Goal: Transaction & Acquisition: Subscribe to service/newsletter

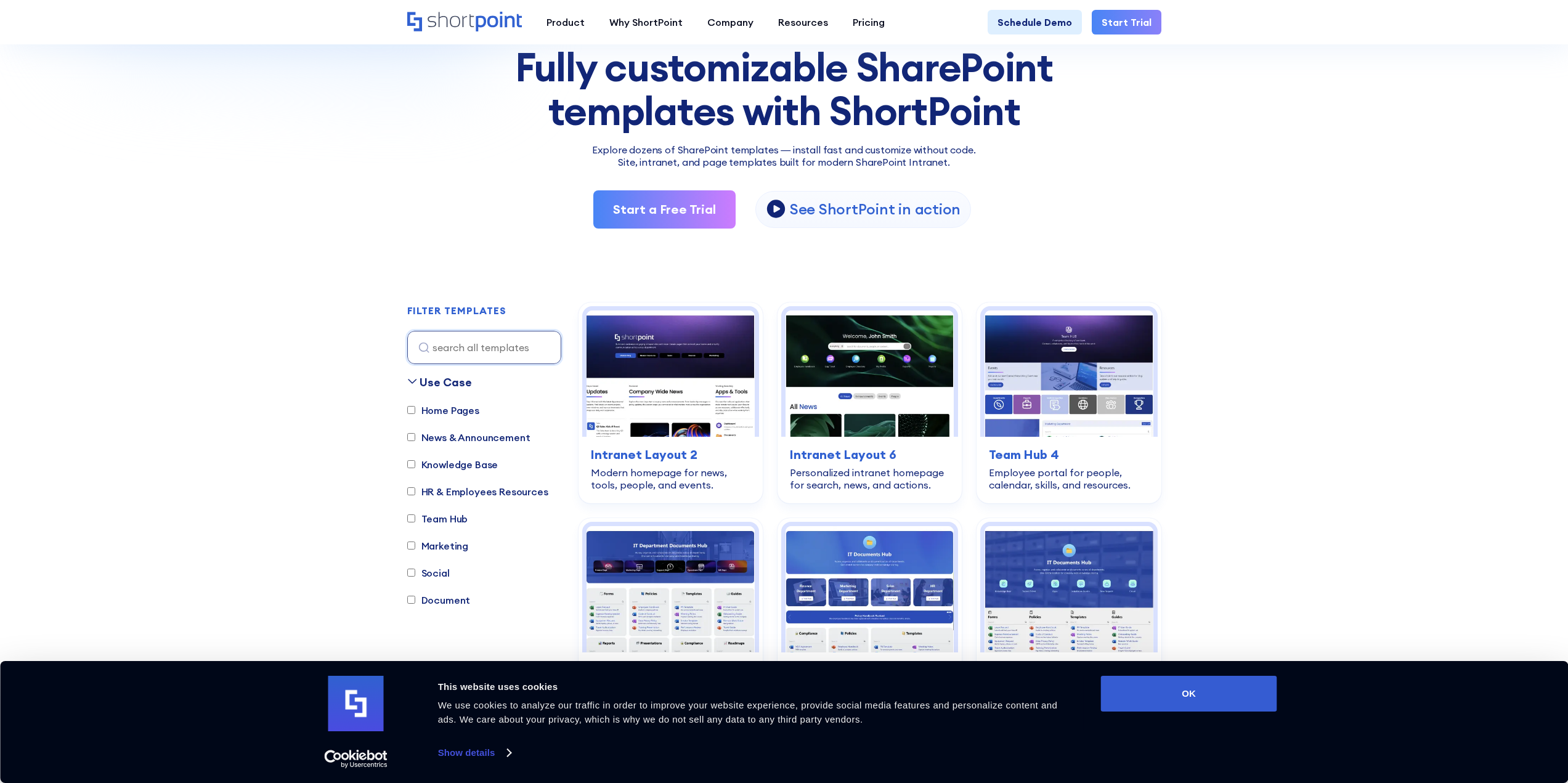
scroll to position [246, 0]
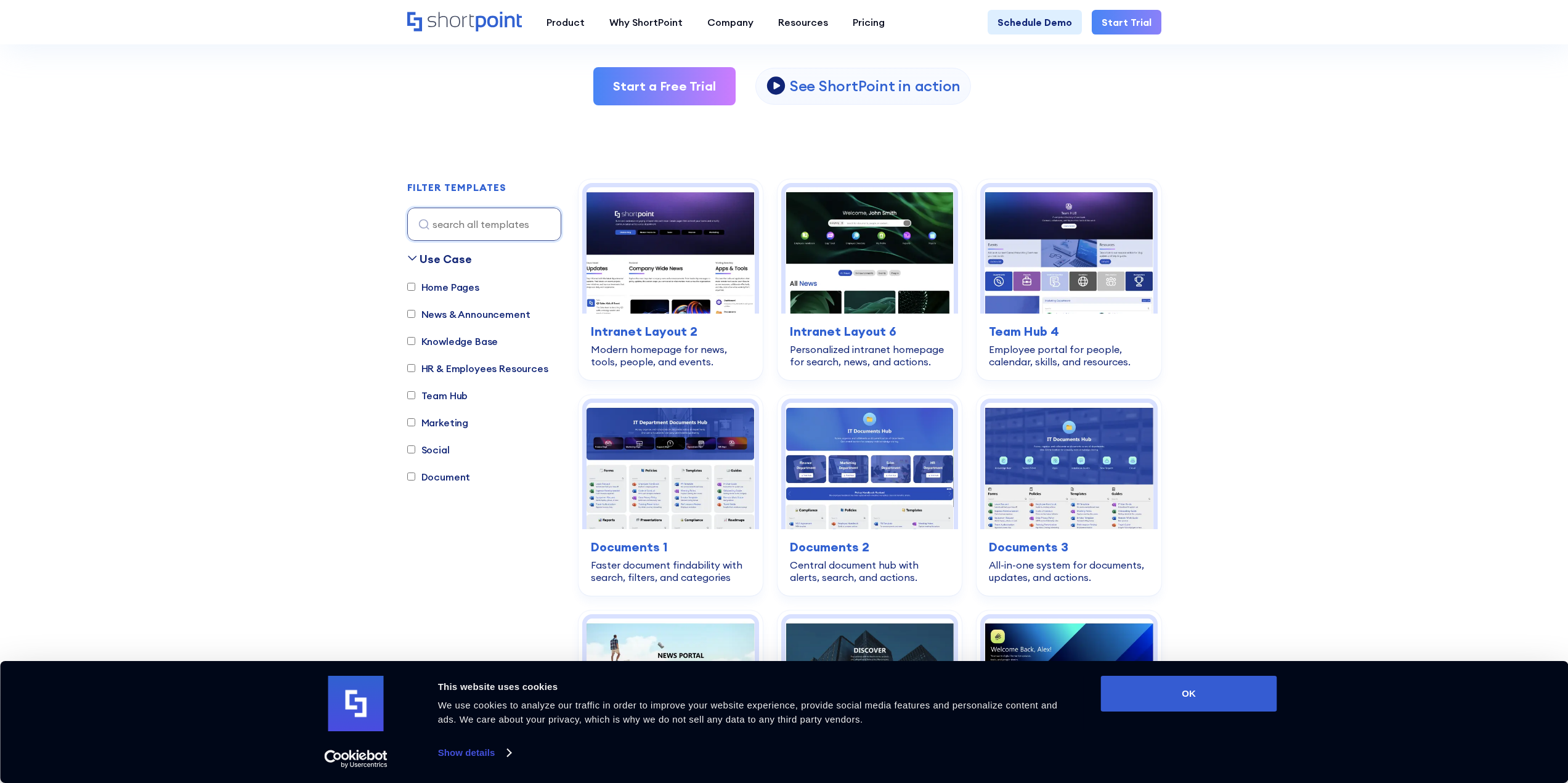
click at [415, 476] on input "Document" at bounding box center [411, 477] width 8 height 8
checkbox input "true"
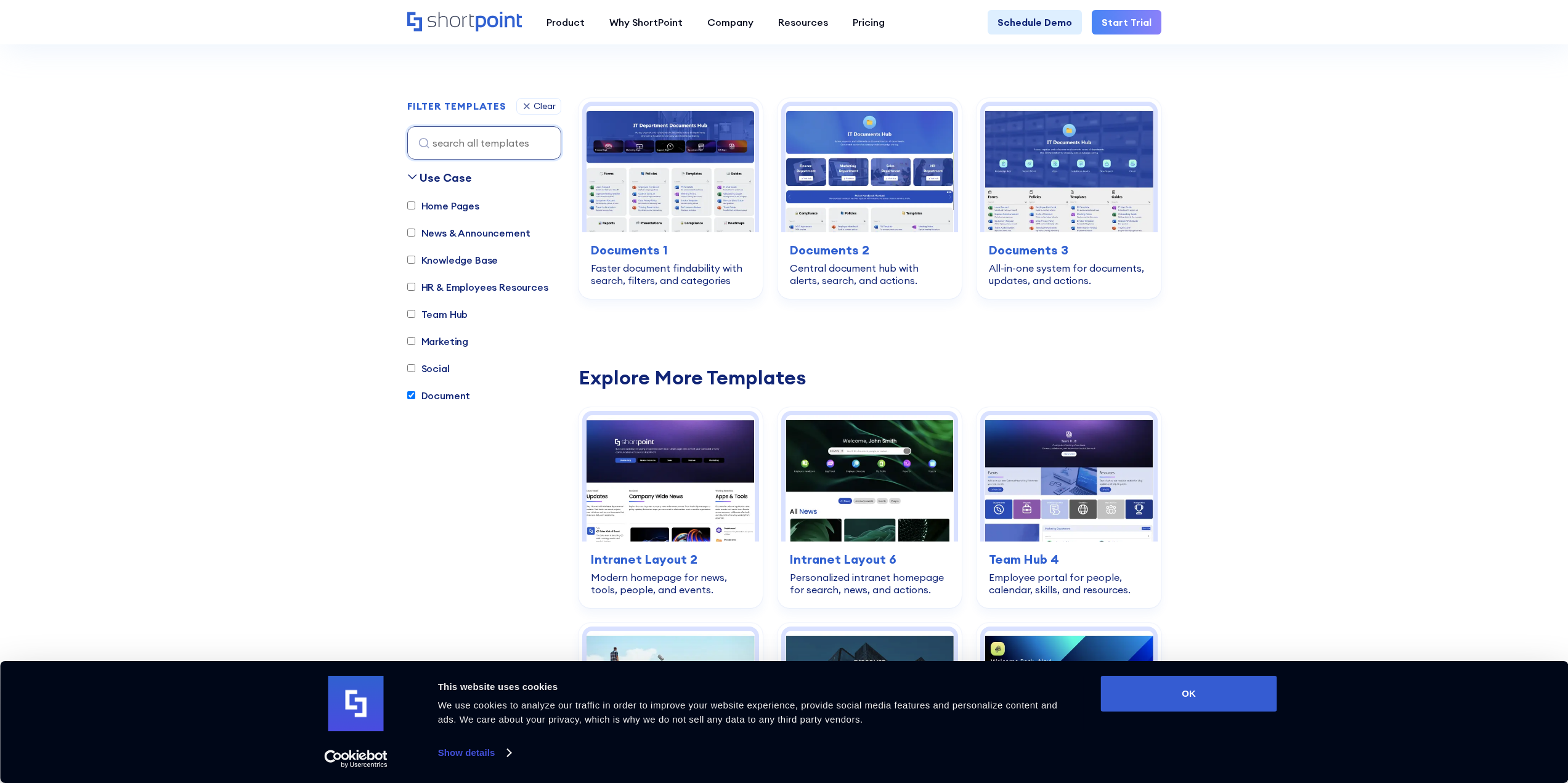
scroll to position [364, 0]
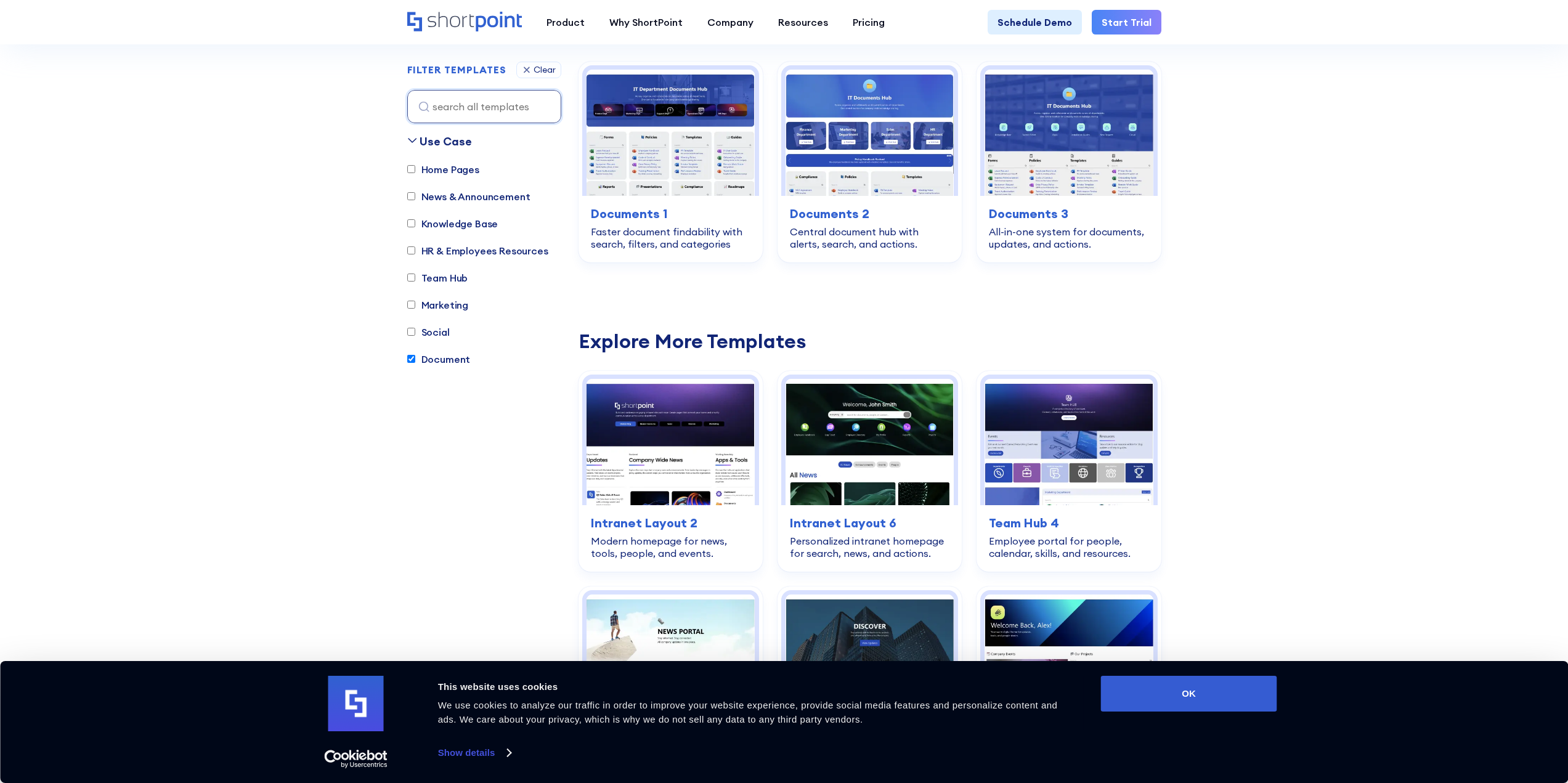
click at [412, 168] on input "Home Pages" at bounding box center [411, 170] width 8 height 8
checkbox input "true"
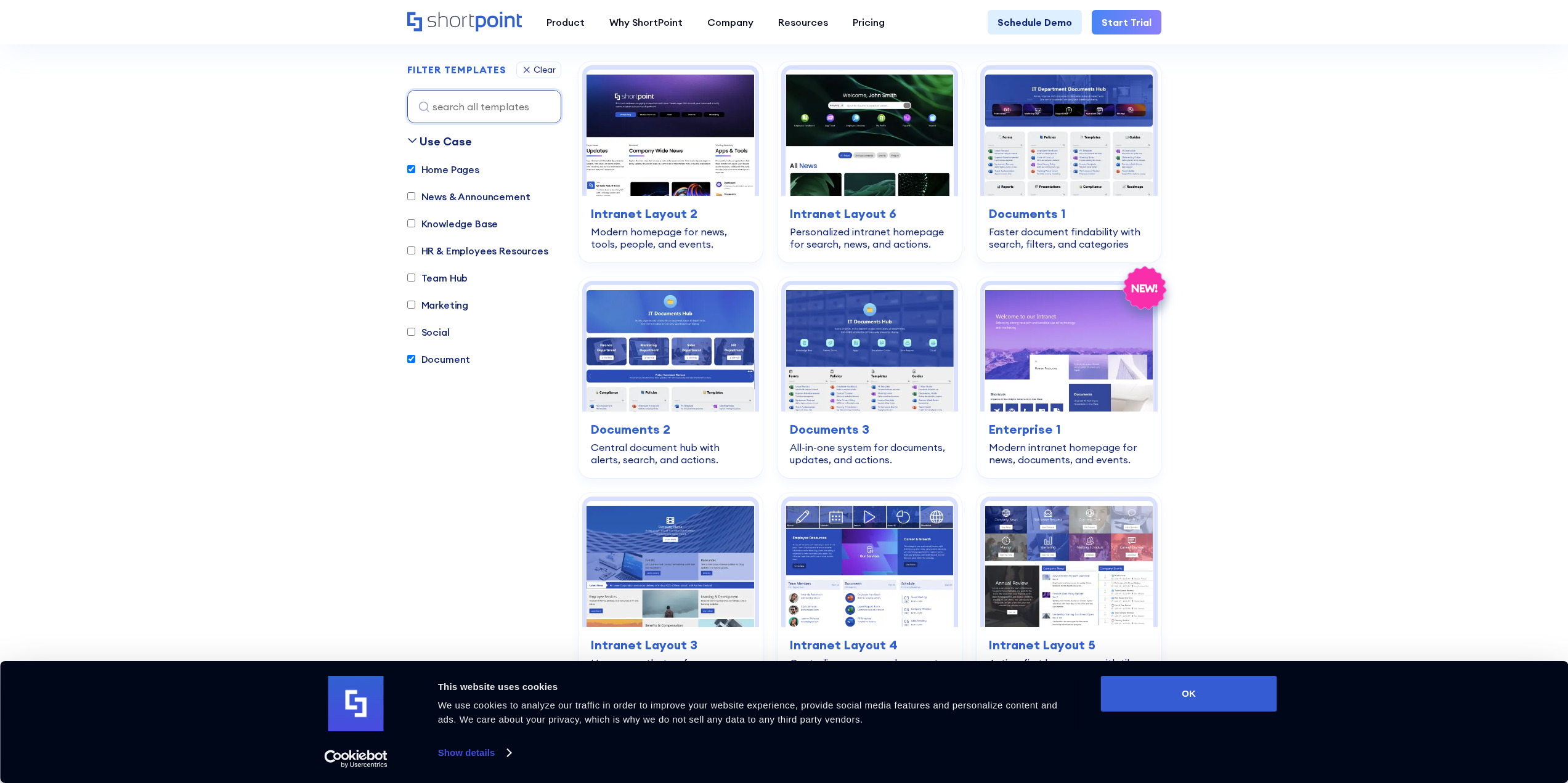
click at [412, 356] on input "Document" at bounding box center [411, 360] width 8 height 8
checkbox input "false"
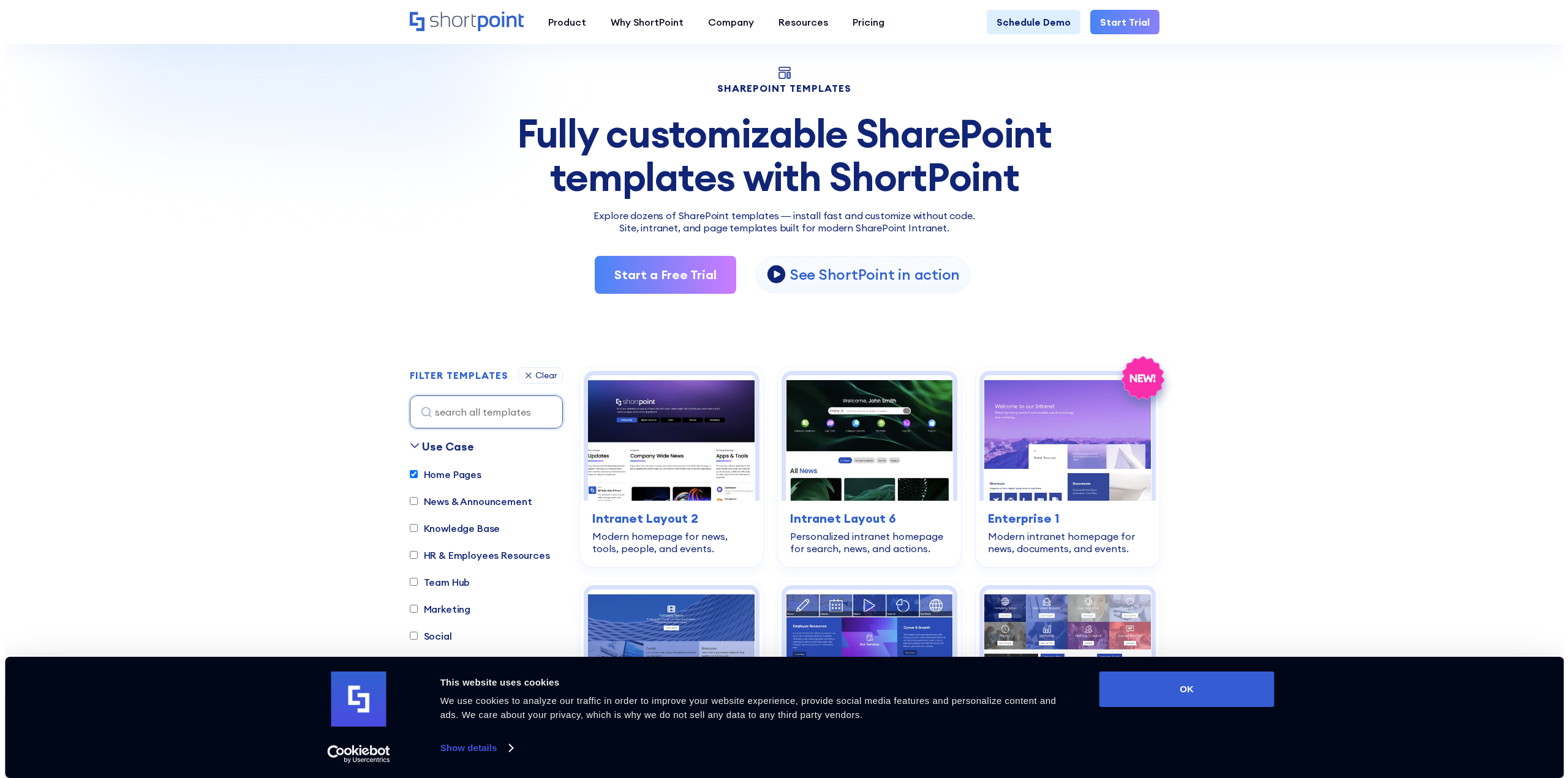
scroll to position [0, 0]
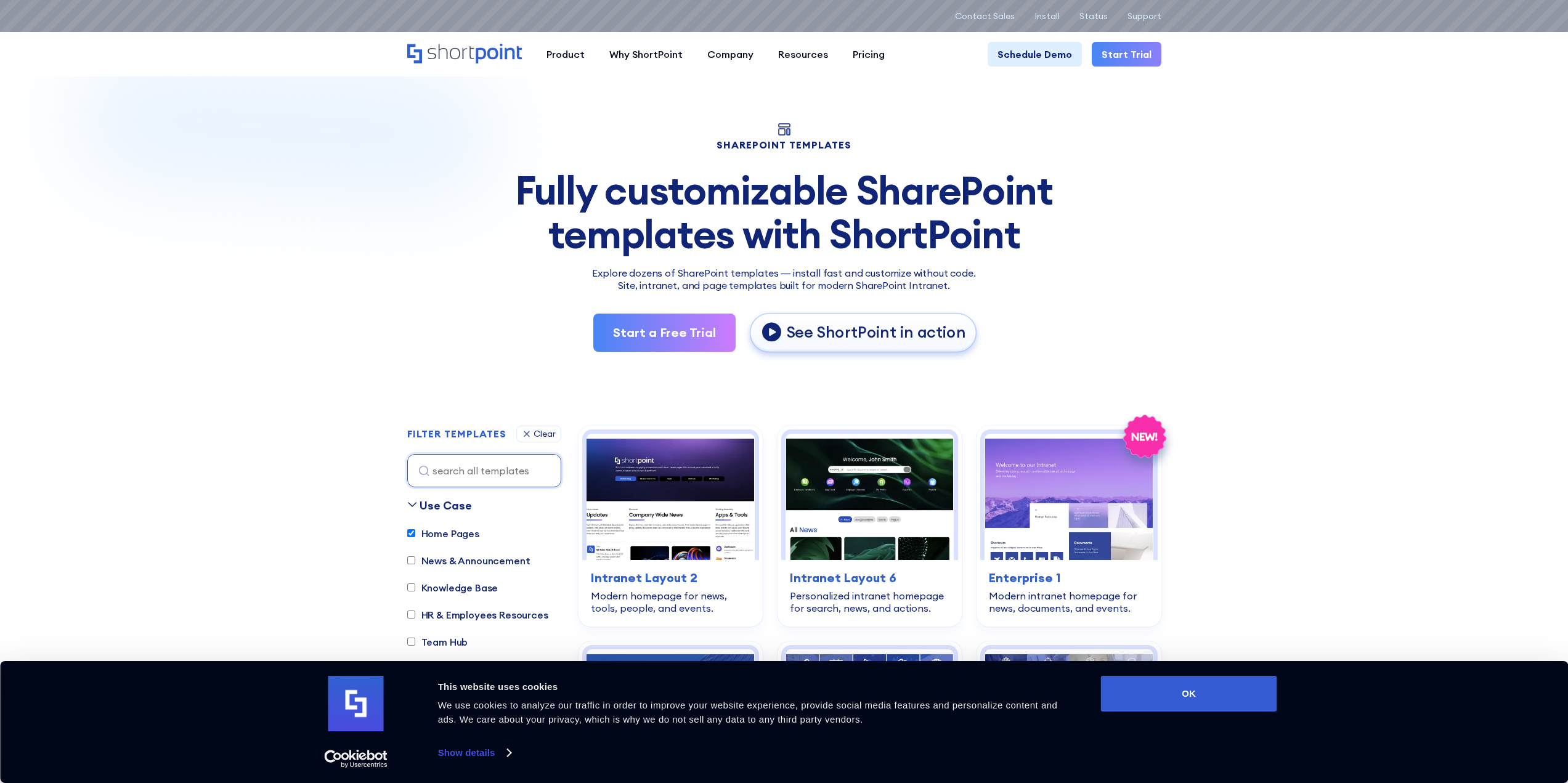
click at [819, 333] on p "See ShortPoint in action" at bounding box center [875, 332] width 179 height 20
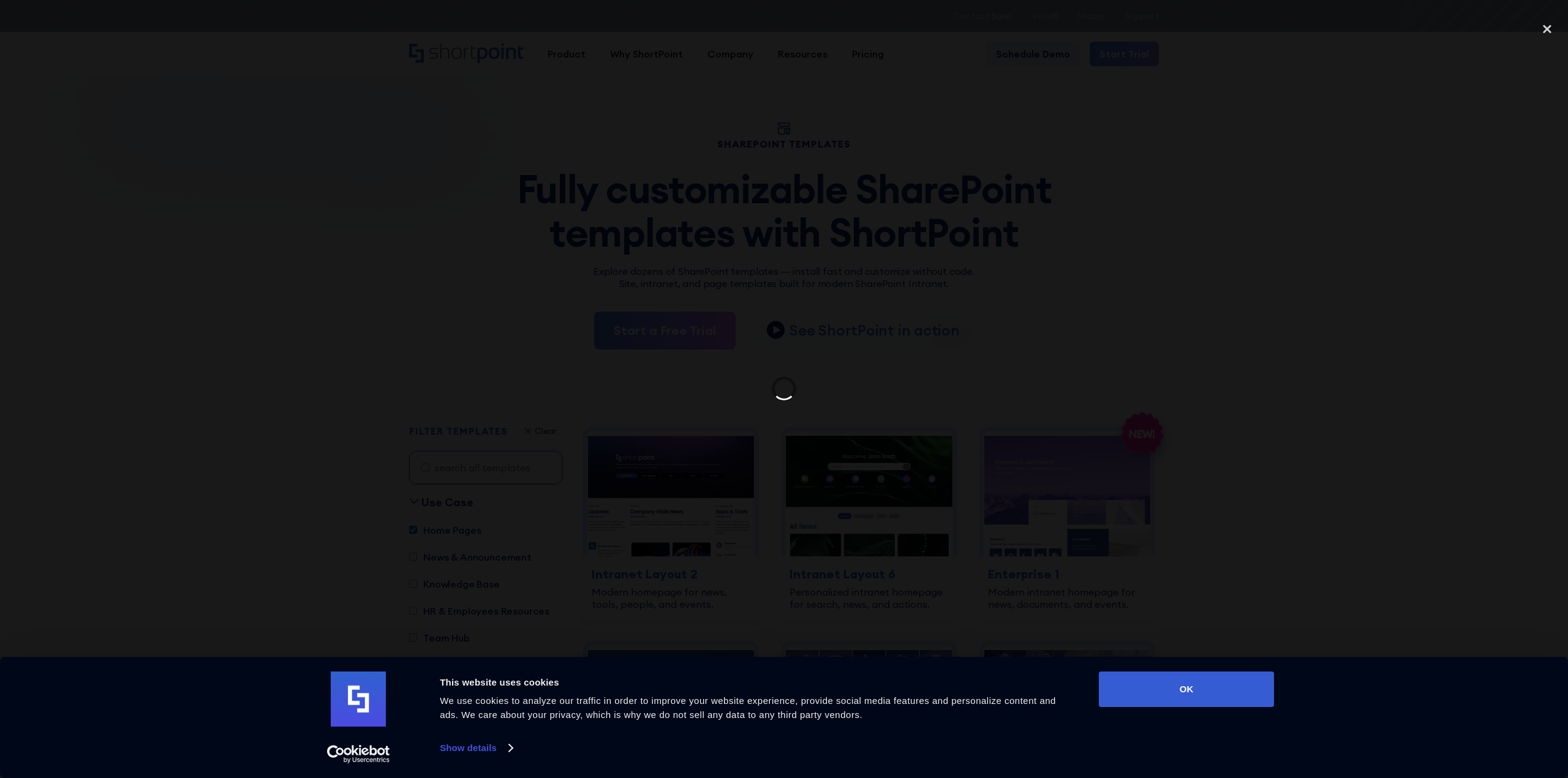
drag, startPoint x: 1183, startPoint y: 695, endPoint x: 1175, endPoint y: 713, distance: 19.7
click at [1183, 695] on button "OK" at bounding box center [1186, 689] width 175 height 35
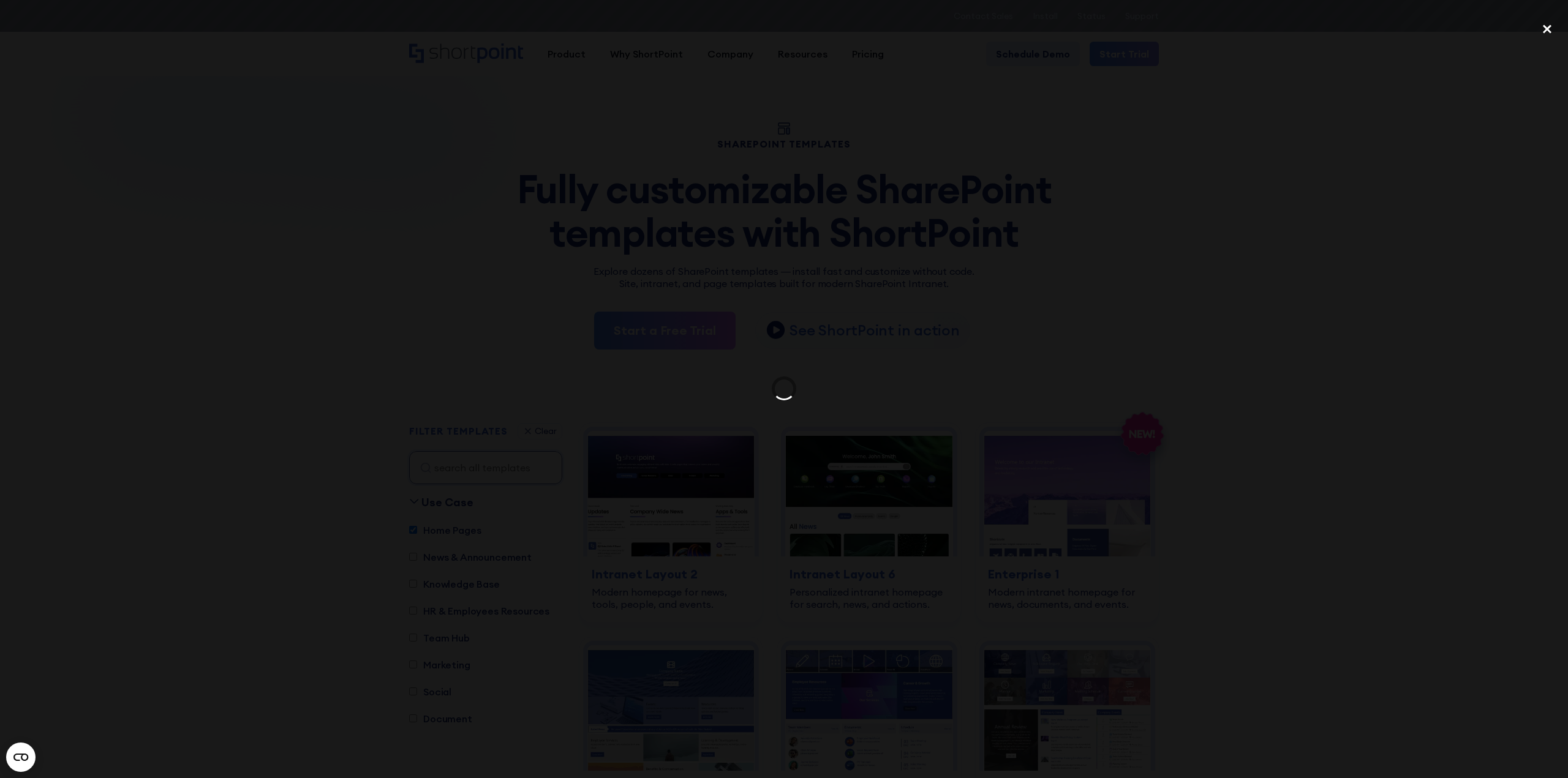
click at [1545, 28] on div "close lightbox" at bounding box center [1547, 28] width 42 height 27
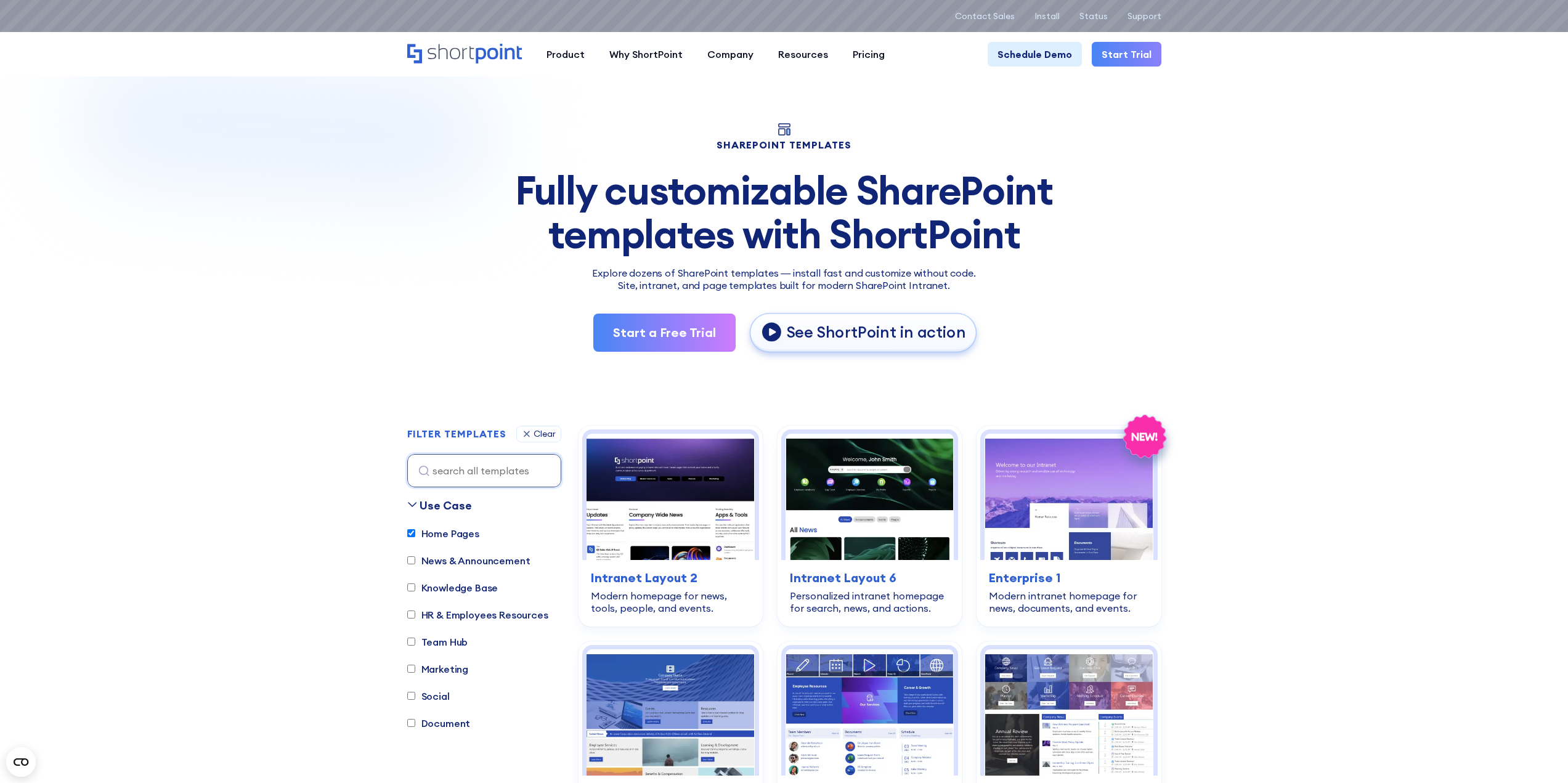
click at [817, 330] on p "See ShortPoint in action" at bounding box center [875, 332] width 179 height 20
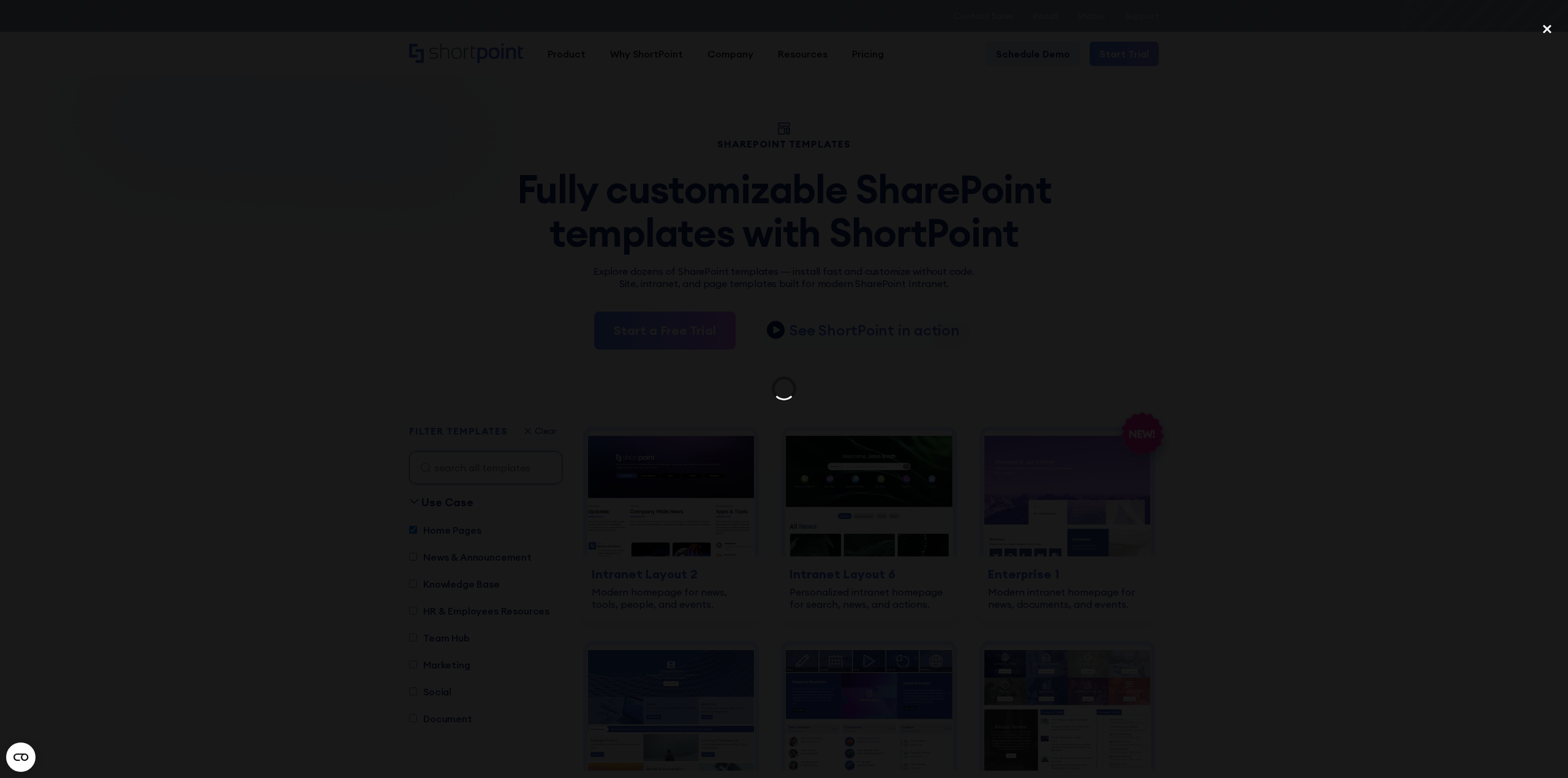
click at [1548, 29] on div "close lightbox" at bounding box center [1547, 28] width 42 height 27
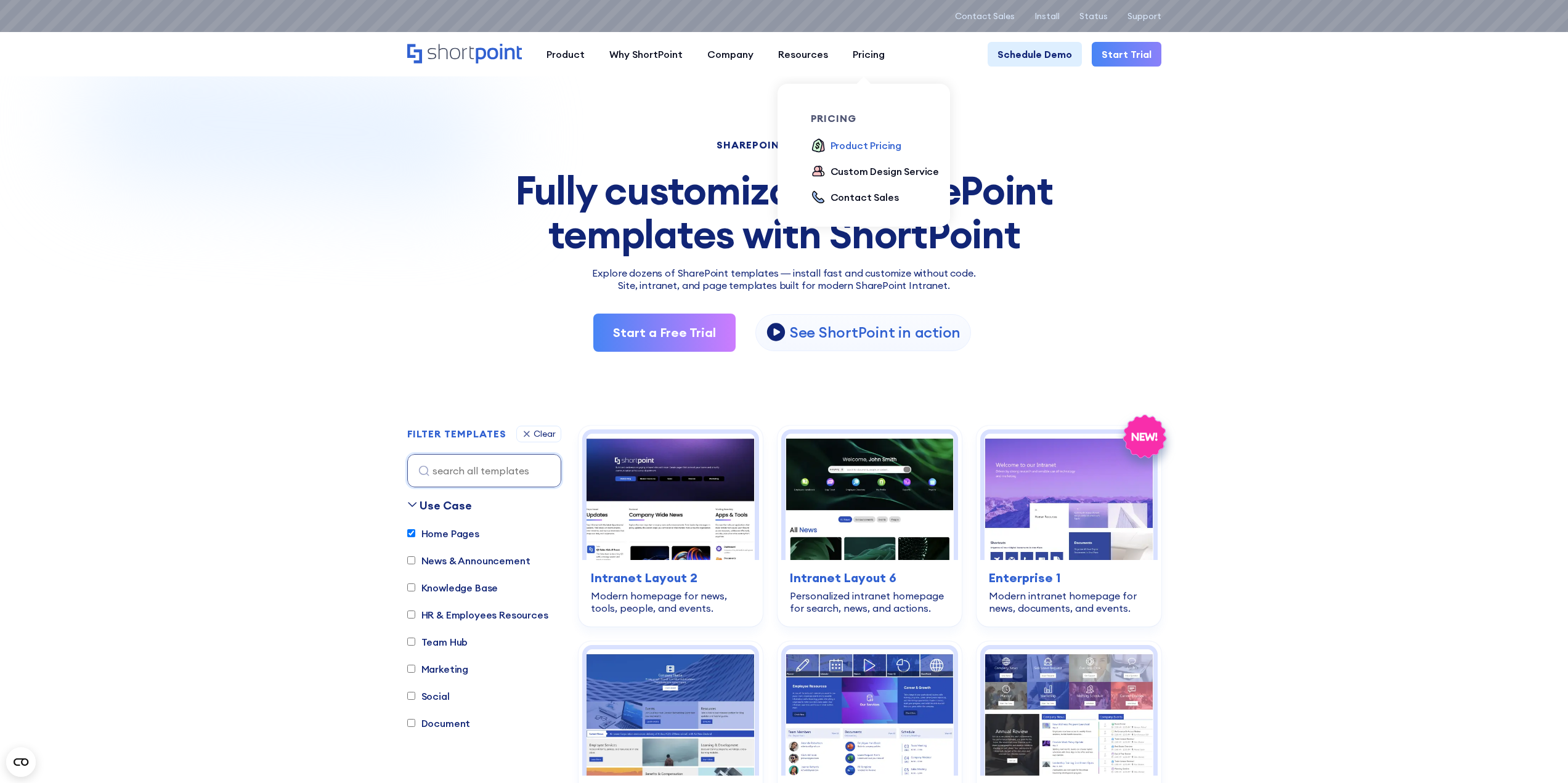
click at [868, 150] on div "Product Pricing" at bounding box center [866, 146] width 72 height 15
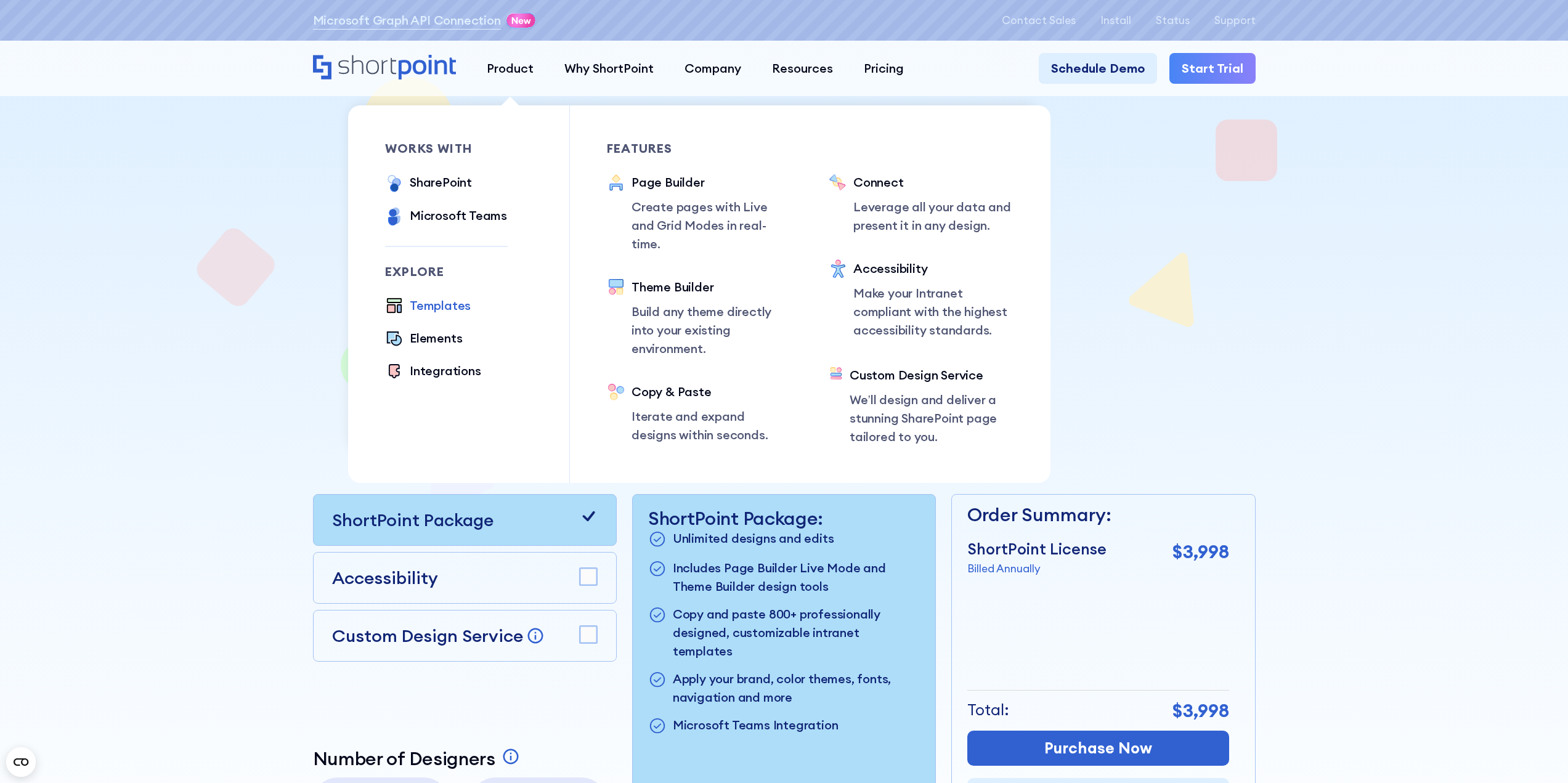
click at [445, 309] on div "Templates" at bounding box center [440, 306] width 61 height 19
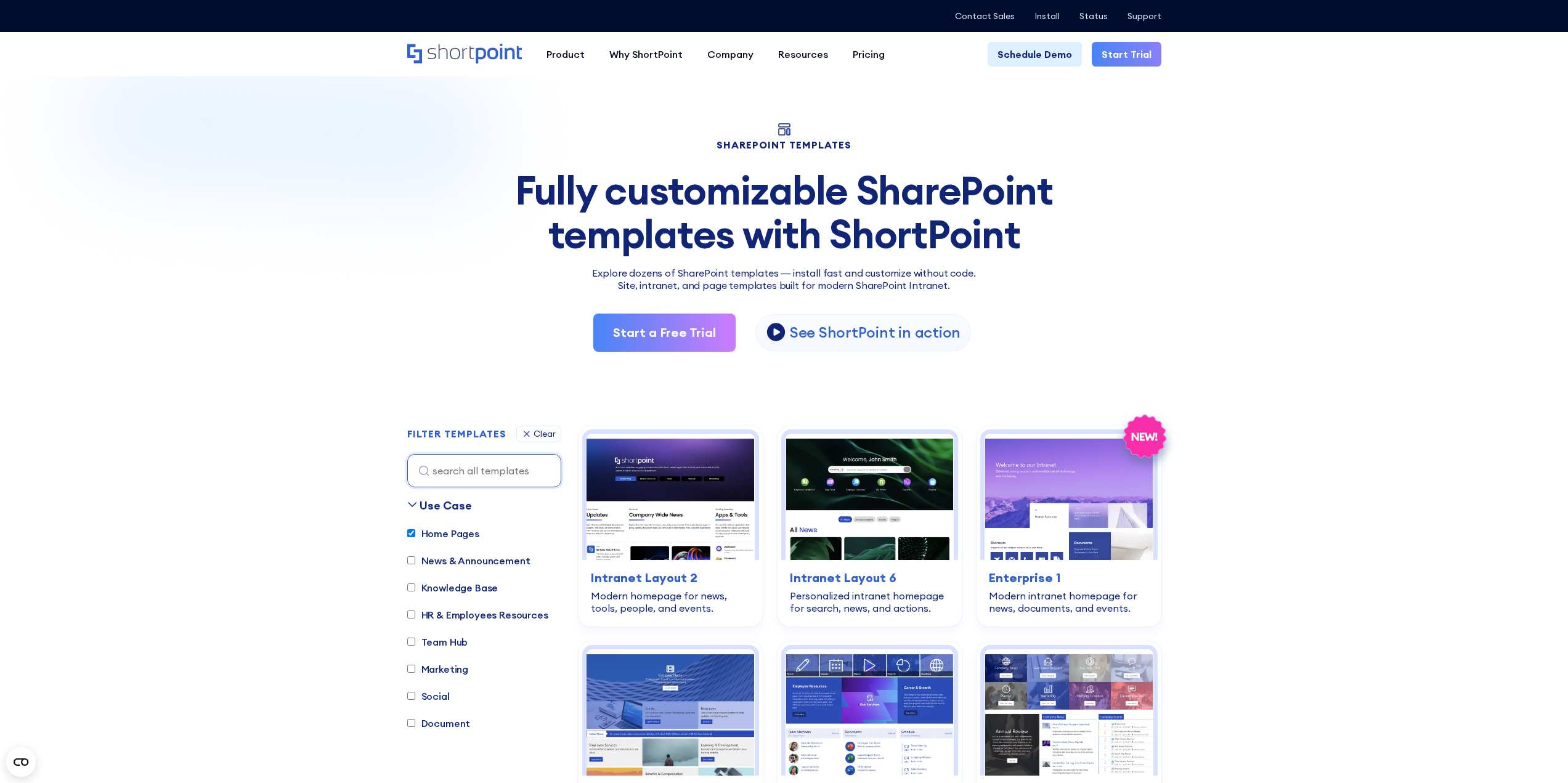
click at [692, 281] on h2 "Site, intranet, and page templates built for modern SharePoint Intranet." at bounding box center [784, 286] width 754 height 11
click at [678, 281] on h2 "Site, intranet, and page templates built for modern SharePoint Intranet." at bounding box center [784, 286] width 754 height 11
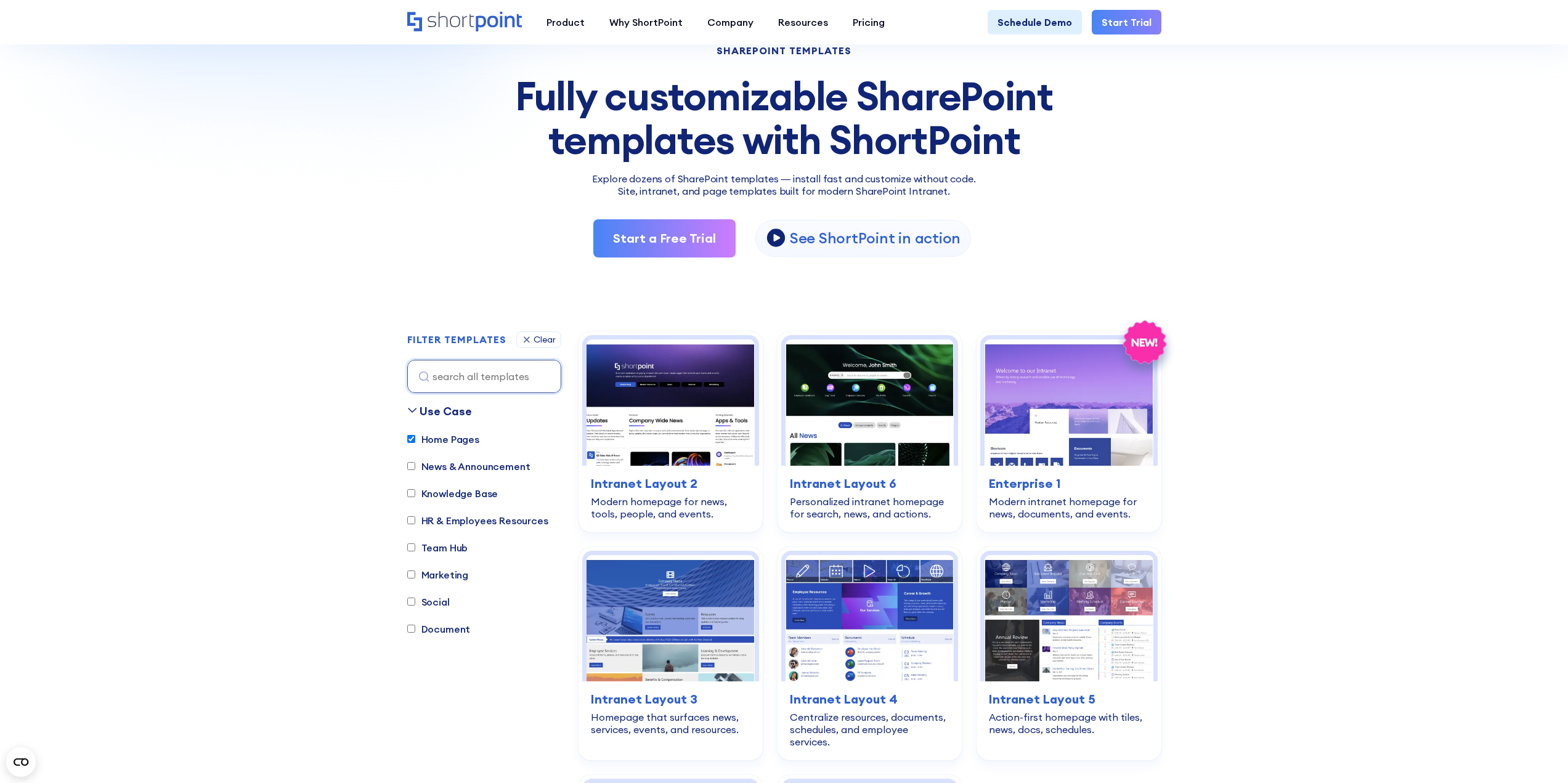
scroll to position [123, 0]
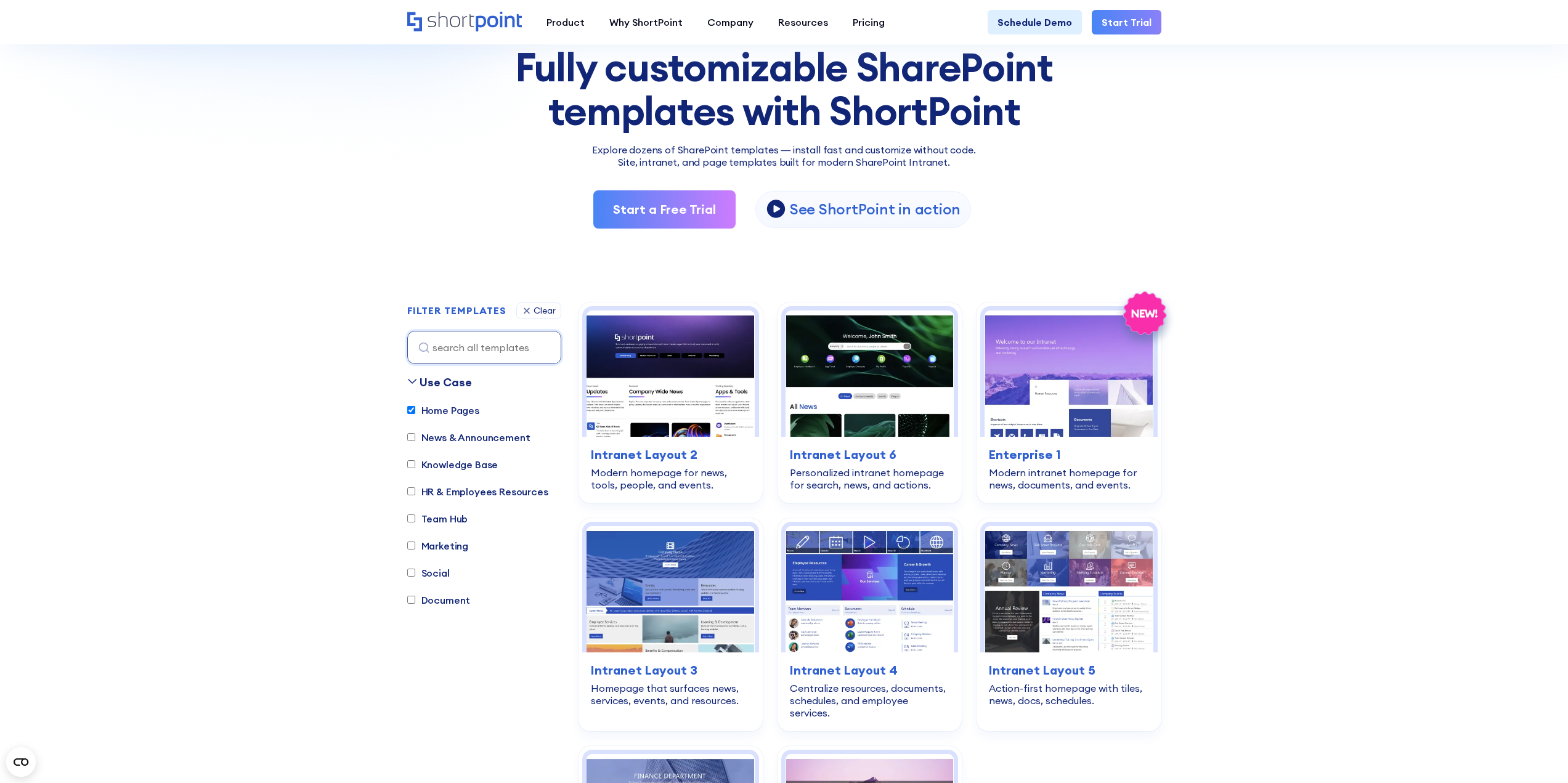
click at [414, 491] on input "HR & Employees Resources" at bounding box center [411, 491] width 8 height 8
checkbox input "true"
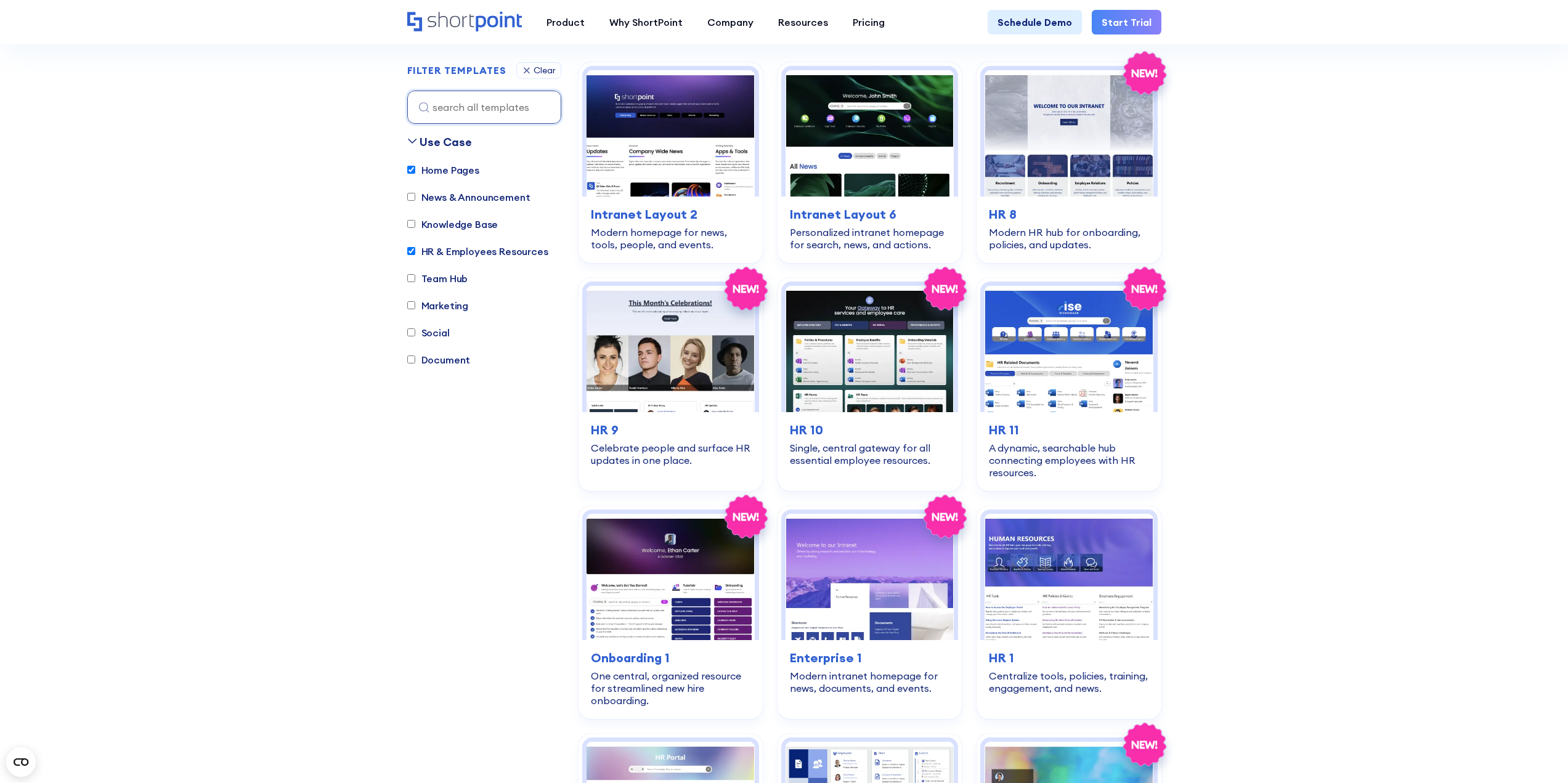
scroll to position [364, 0]
click at [415, 167] on label "Home Pages" at bounding box center [443, 169] width 72 height 15
click at [415, 167] on input "Home Pages" at bounding box center [411, 170] width 8 height 8
checkbox input "false"
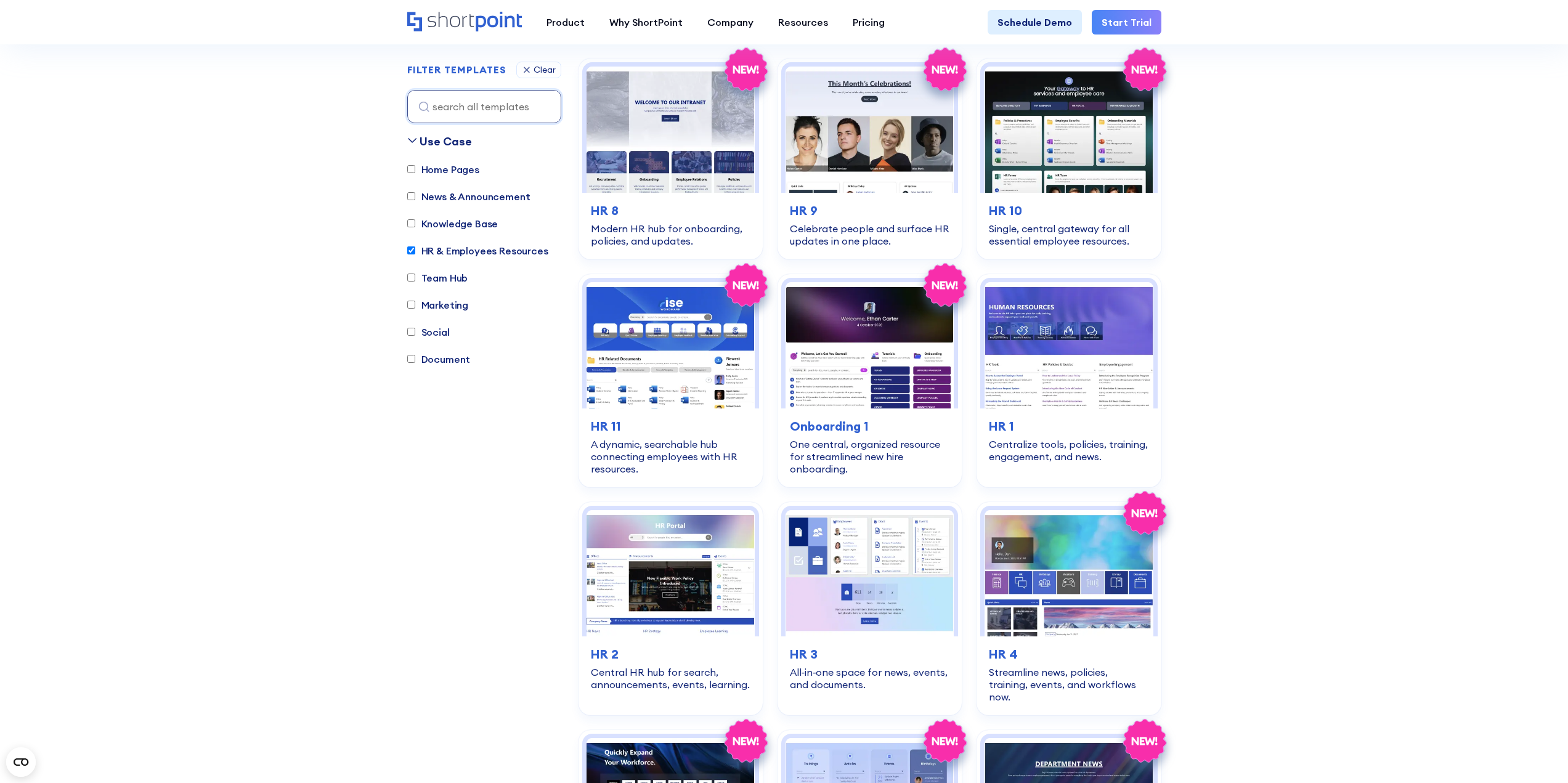
scroll to position [303, 0]
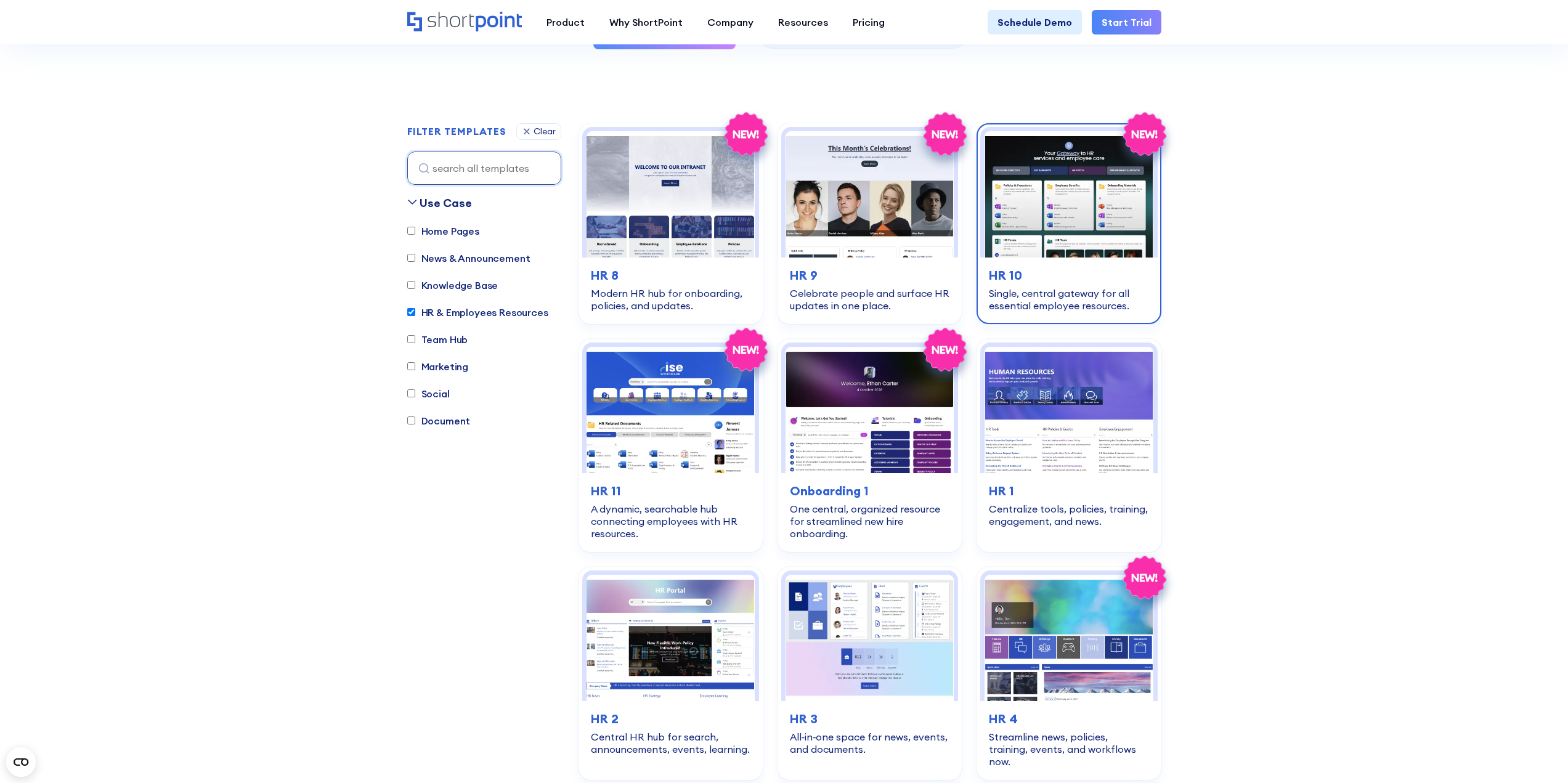
click at [1039, 211] on img at bounding box center [1068, 195] width 169 height 126
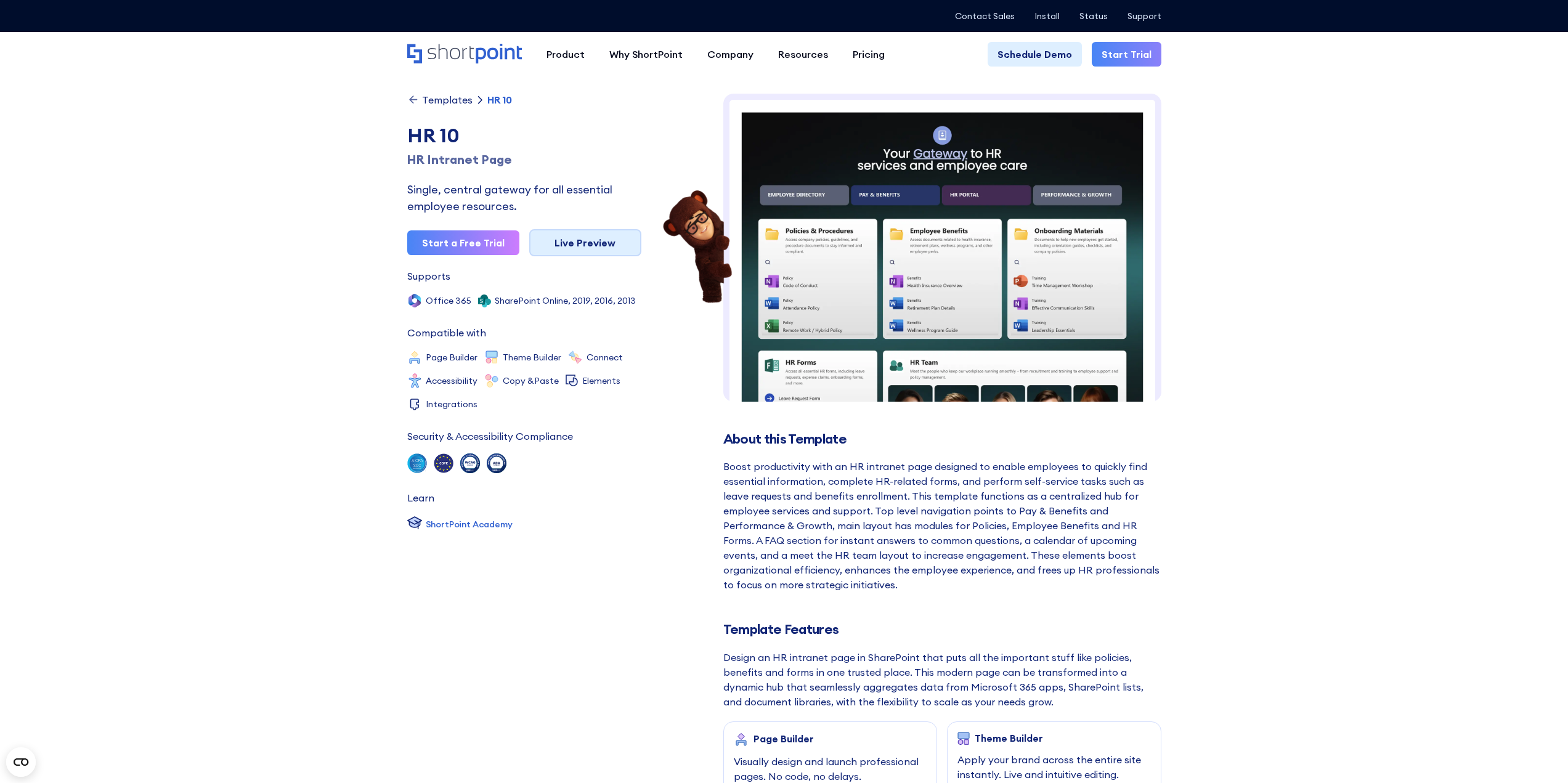
scroll to position [18, 0]
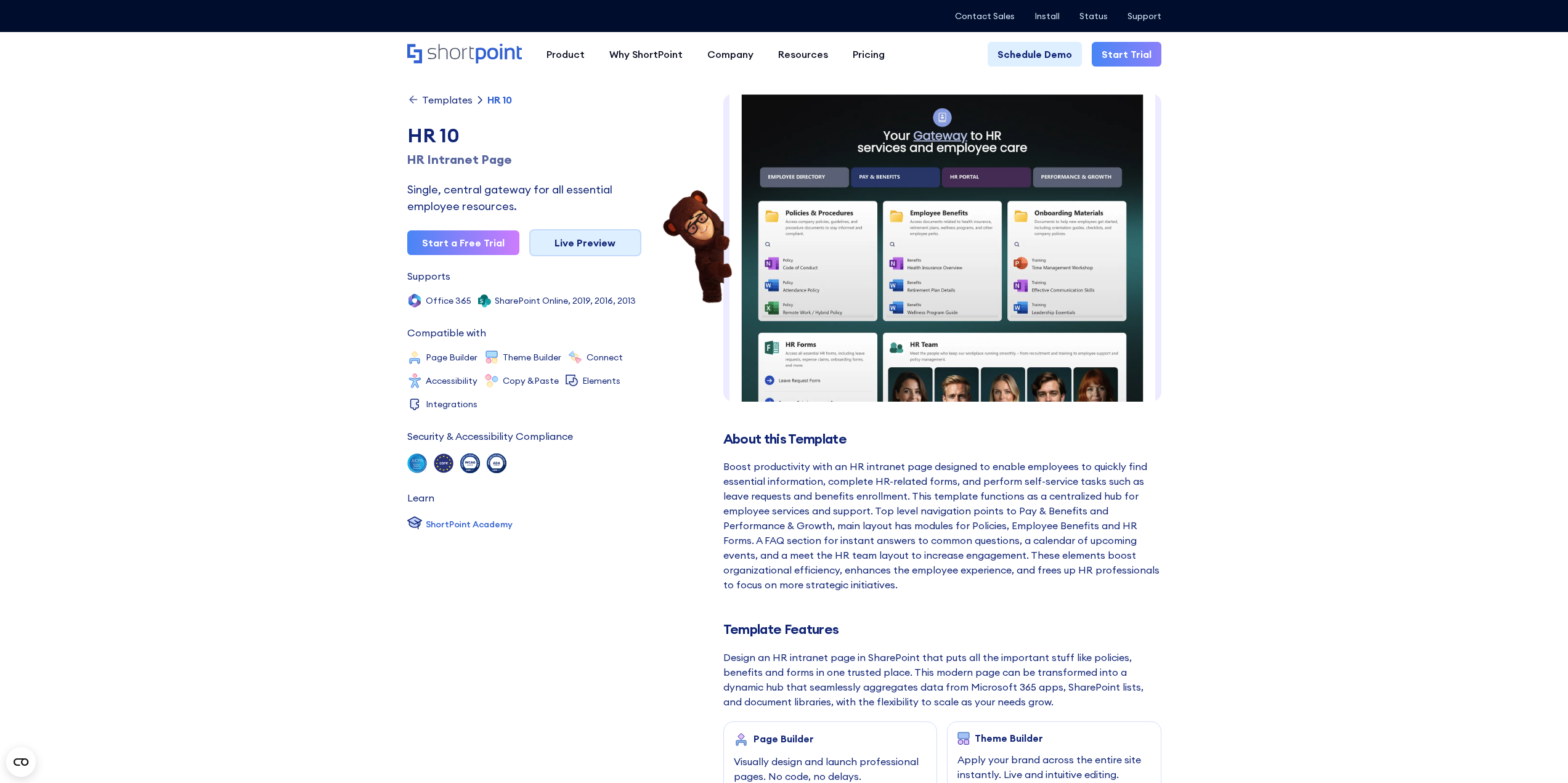
click at [603, 249] on link "Live Preview" at bounding box center [585, 243] width 112 height 27
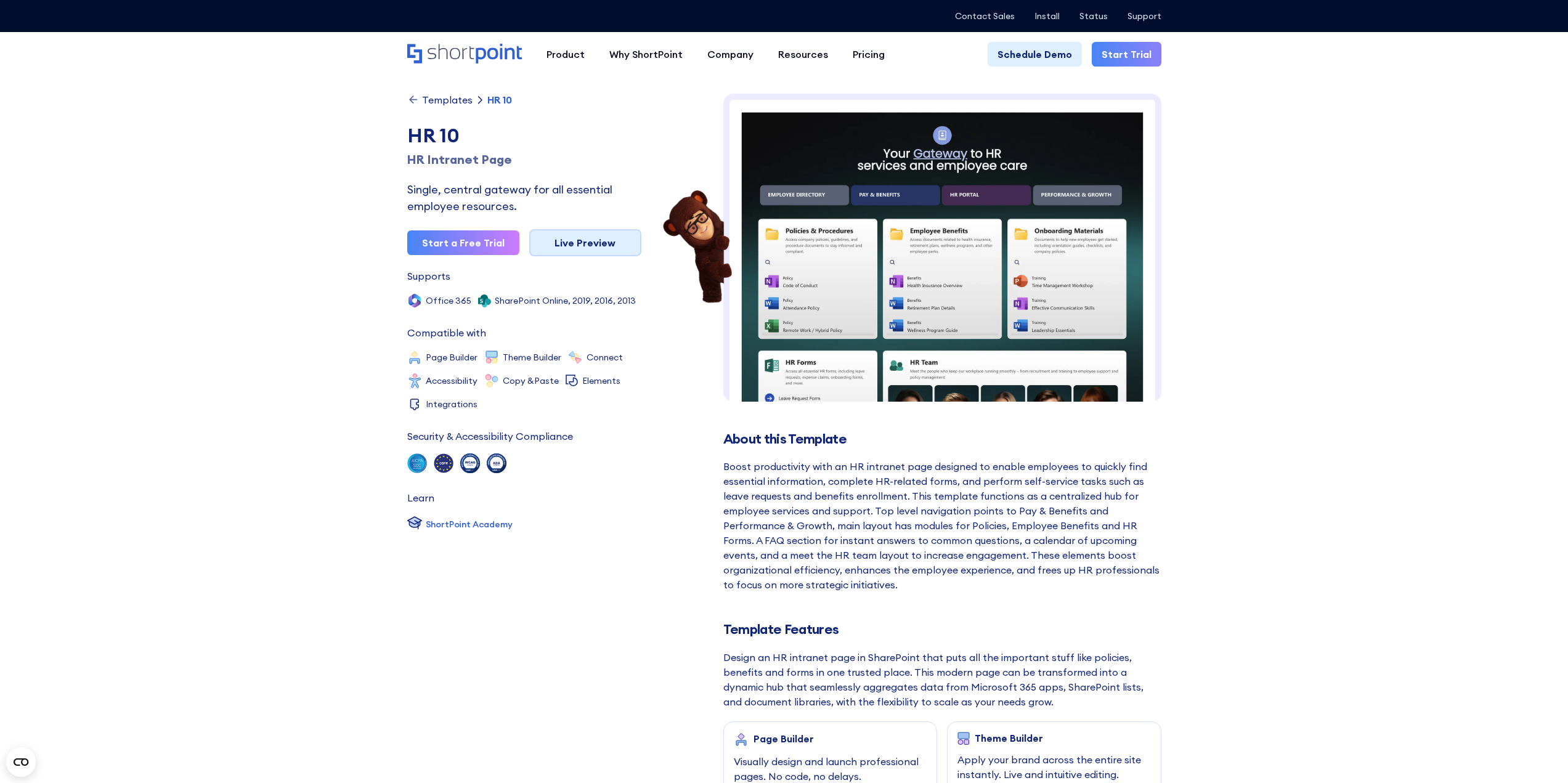
scroll to position [0, 0]
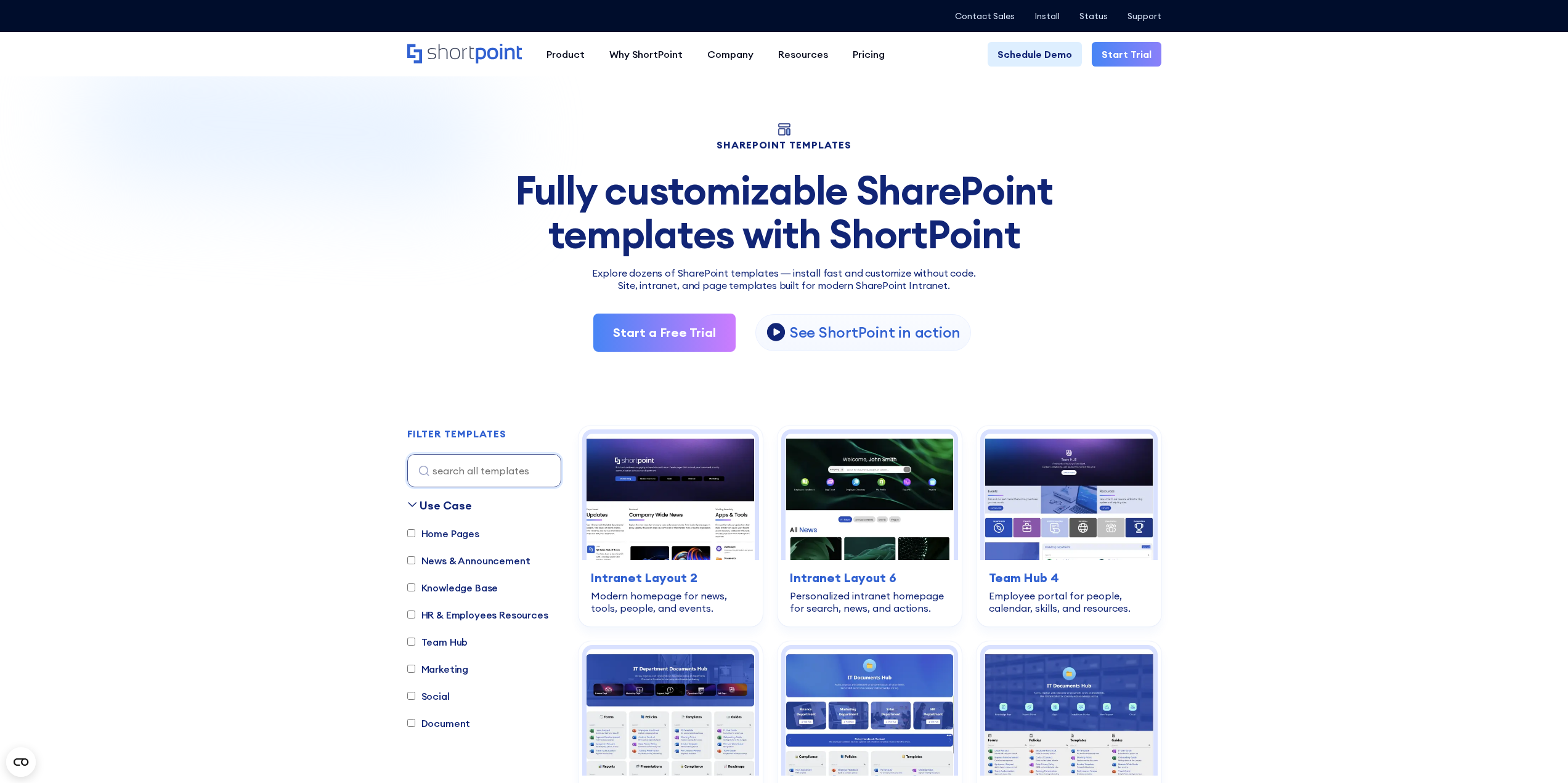
click at [872, 235] on div "Fully customizable SharePoint templates with ShortPoint" at bounding box center [784, 212] width 754 height 87
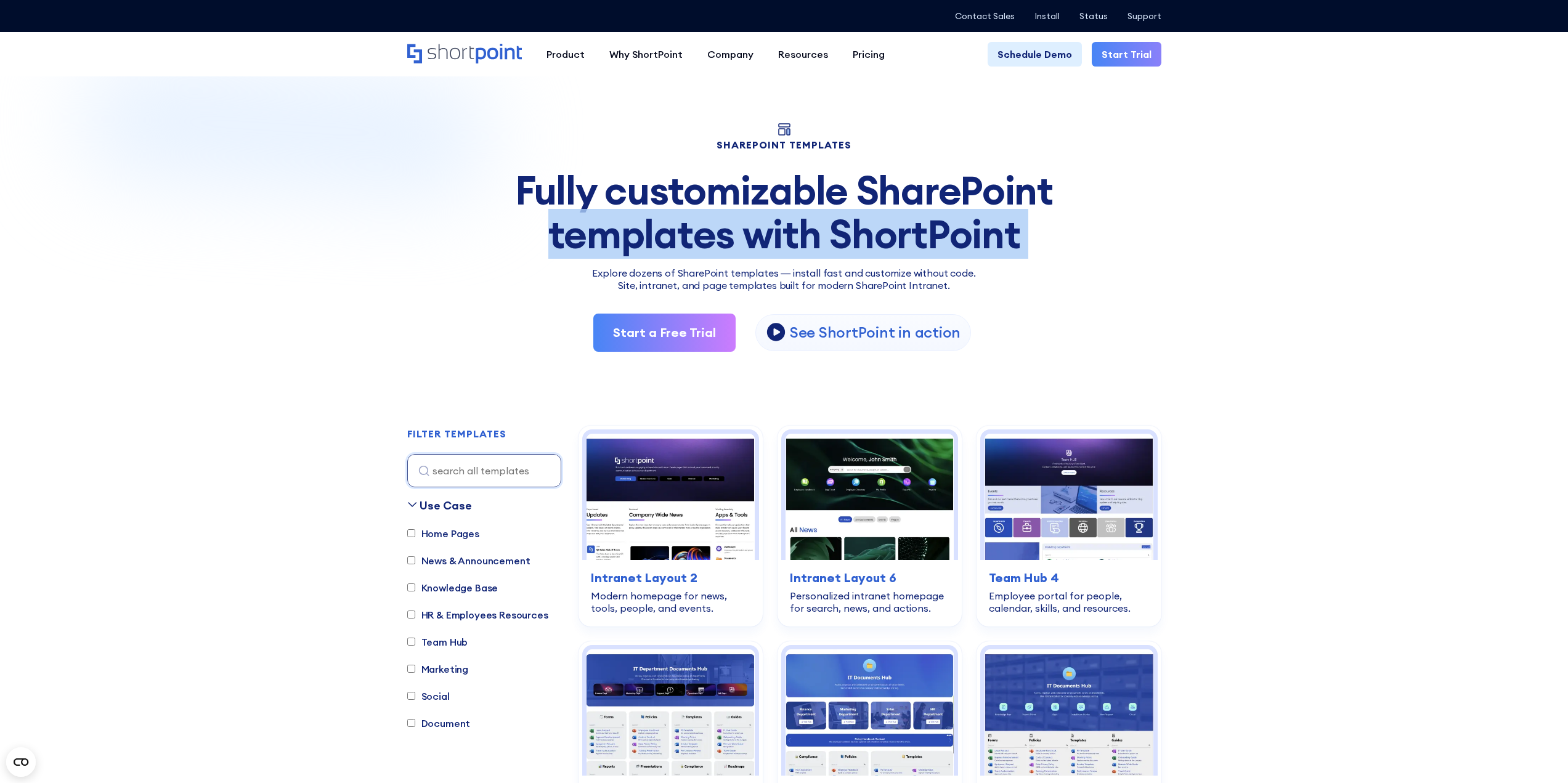
click at [872, 235] on div "Fully customizable SharePoint templates with ShortPoint" at bounding box center [784, 212] width 754 height 87
click at [773, 235] on div "Fully customizable SharePoint templates with ShortPoint" at bounding box center [784, 212] width 754 height 87
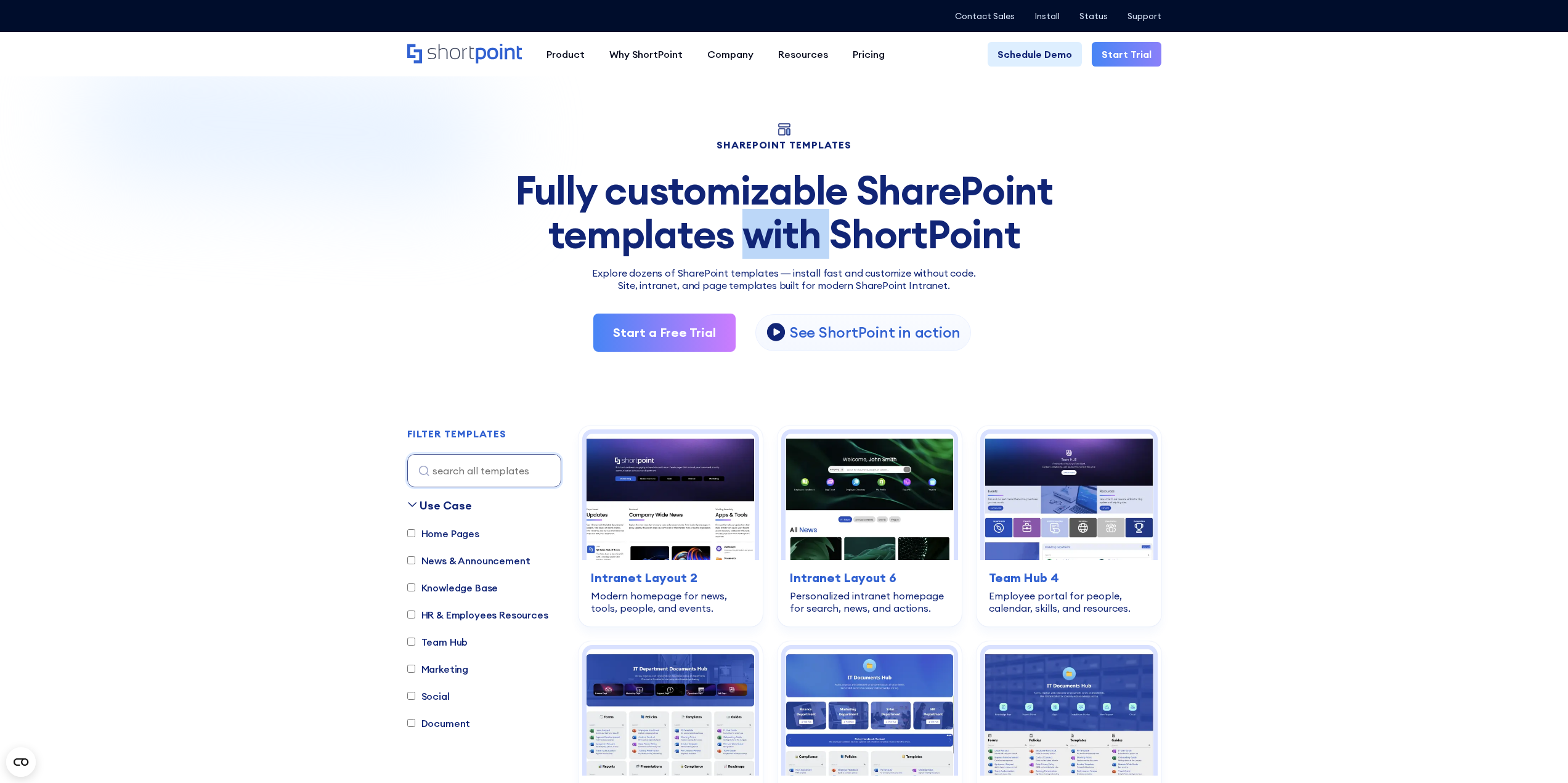
click at [773, 235] on div "Fully customizable SharePoint templates with ShortPoint" at bounding box center [784, 212] width 754 height 87
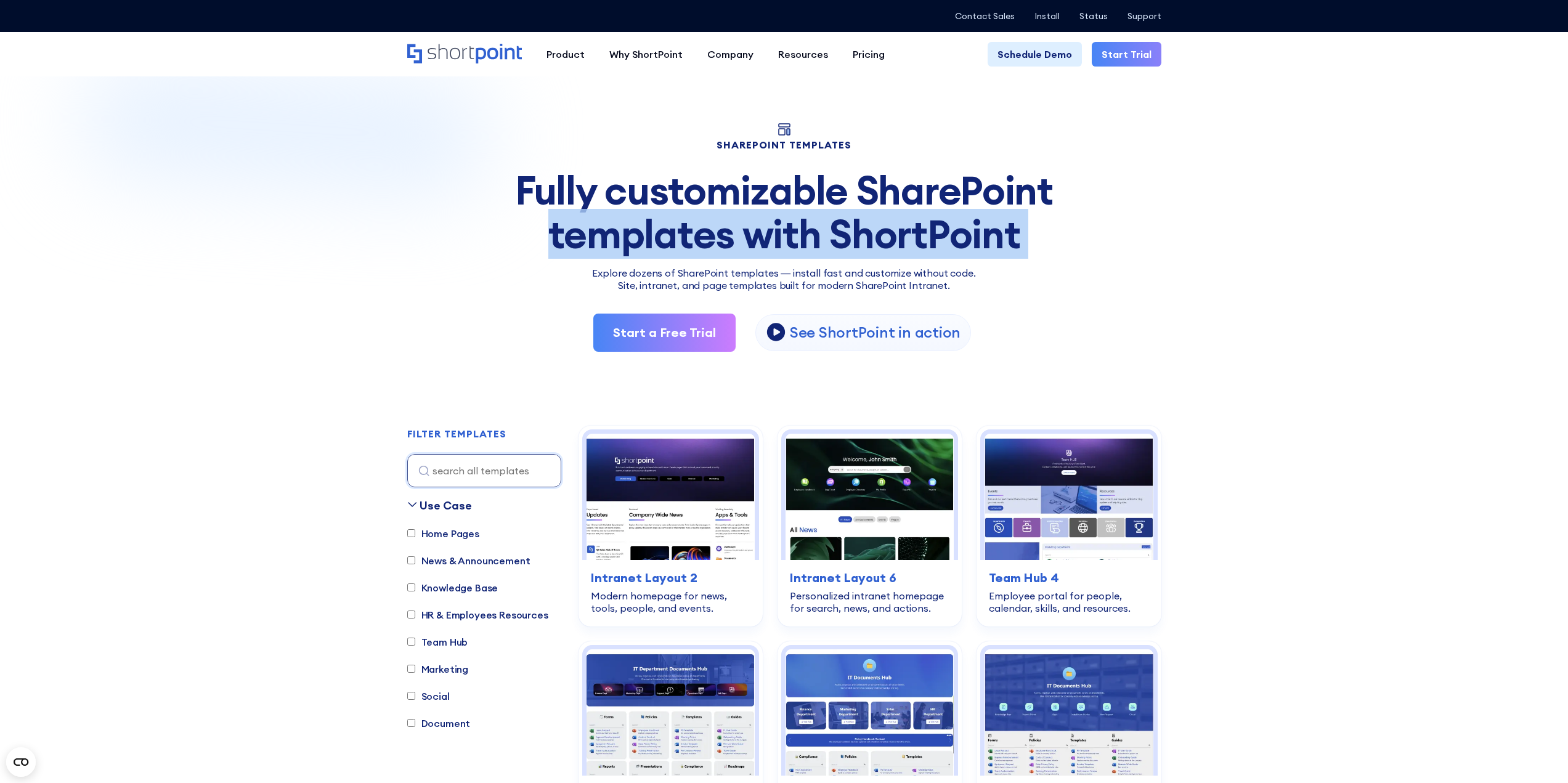
click at [773, 235] on div "Fully customizable SharePoint templates with ShortPoint" at bounding box center [784, 212] width 754 height 87
click at [800, 233] on div "Fully customizable SharePoint templates with ShortPoint" at bounding box center [784, 212] width 754 height 87
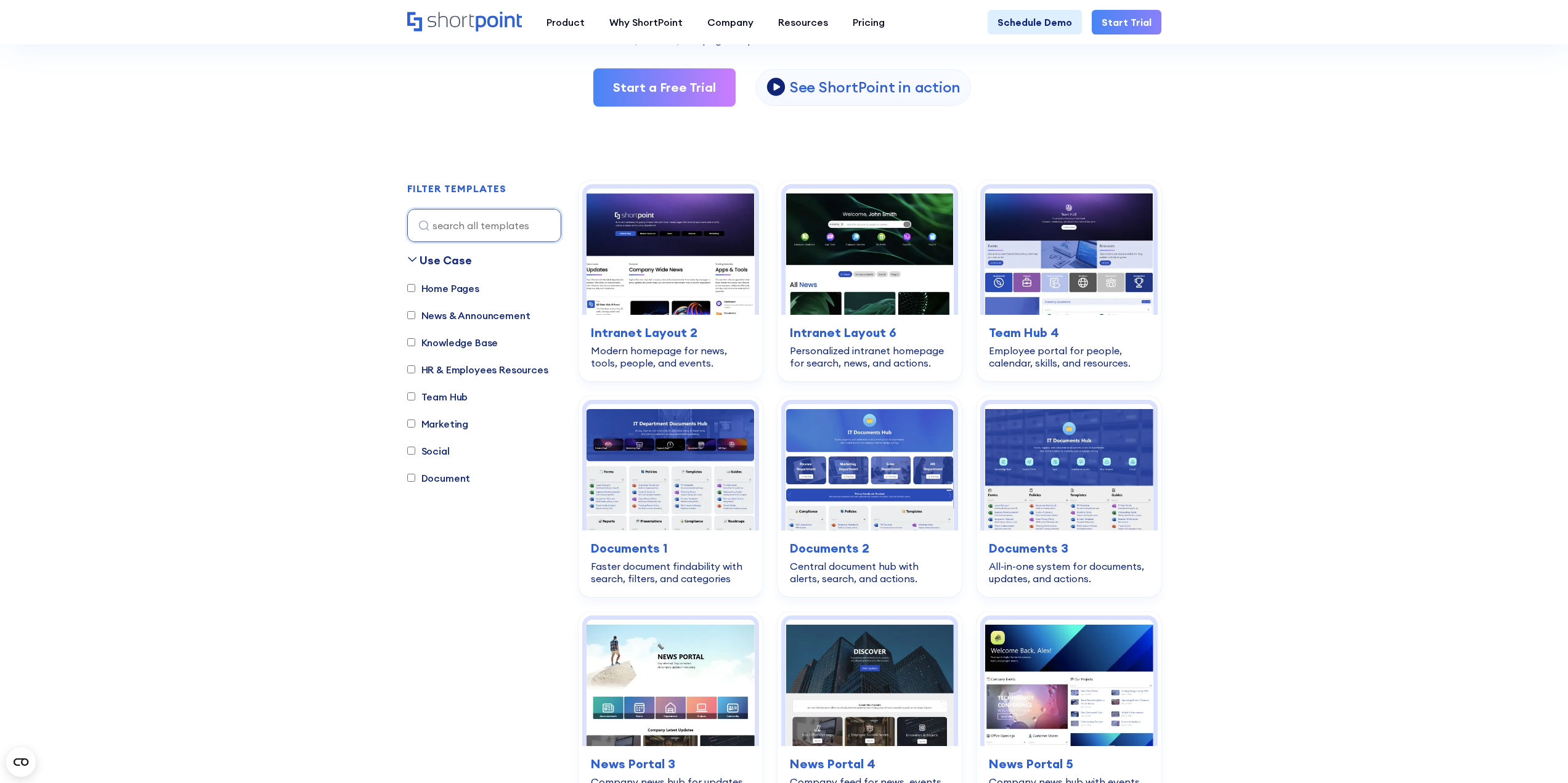
scroll to position [246, 0]
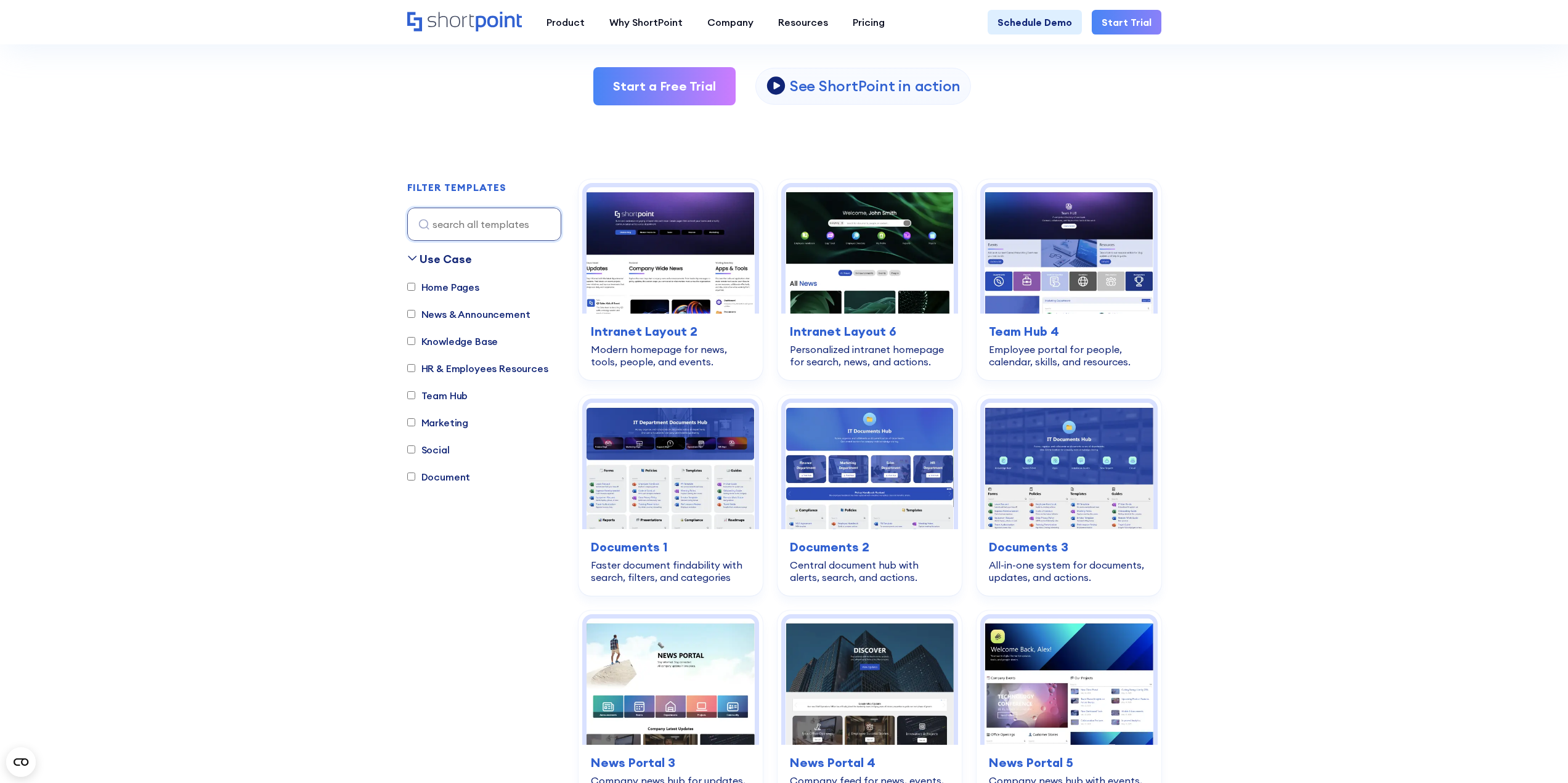
click at [443, 395] on label "Team Hub" at bounding box center [437, 396] width 61 height 15
click at [415, 395] on input "Team Hub" at bounding box center [411, 395] width 8 height 8
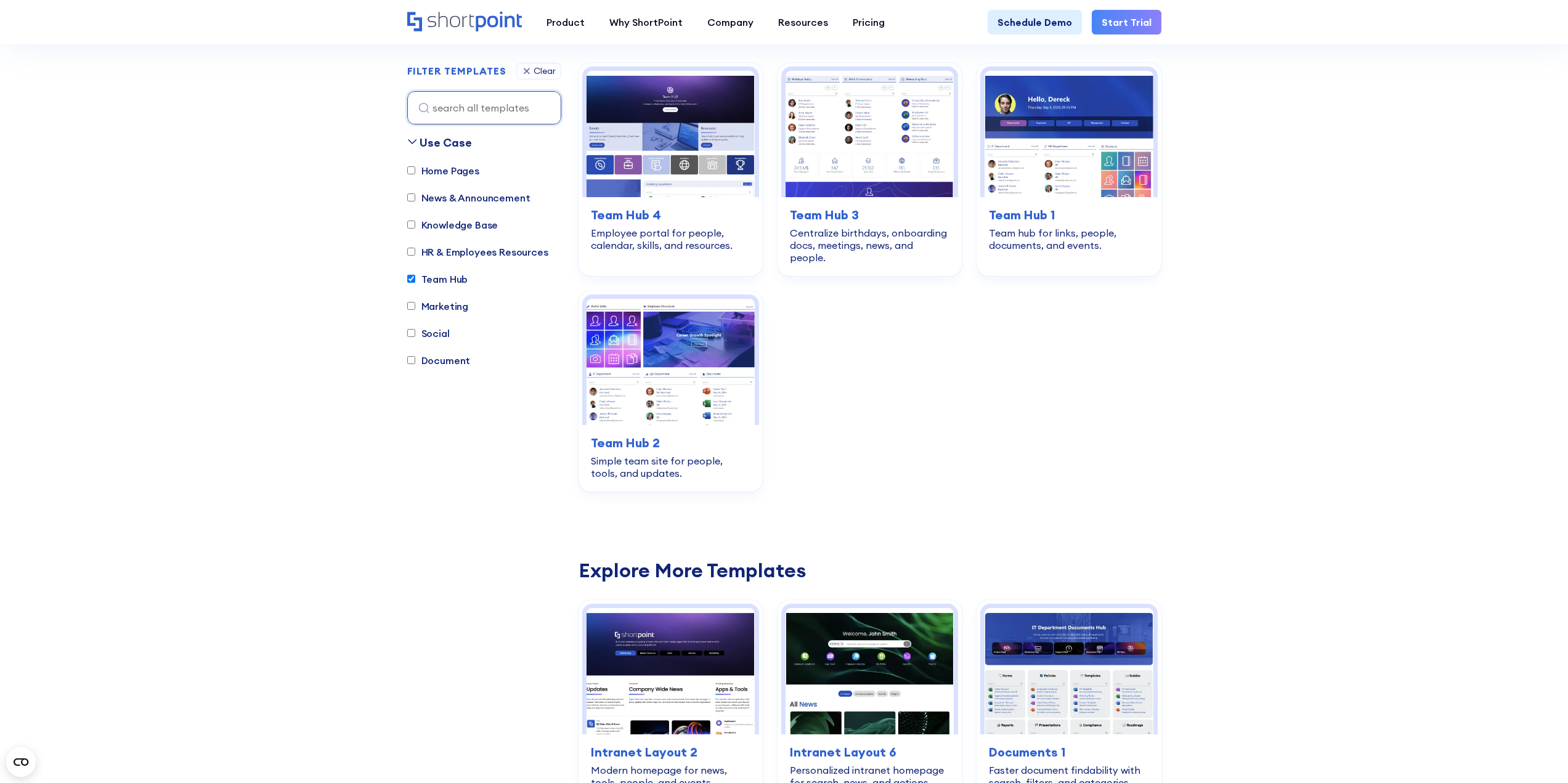
scroll to position [364, 0]
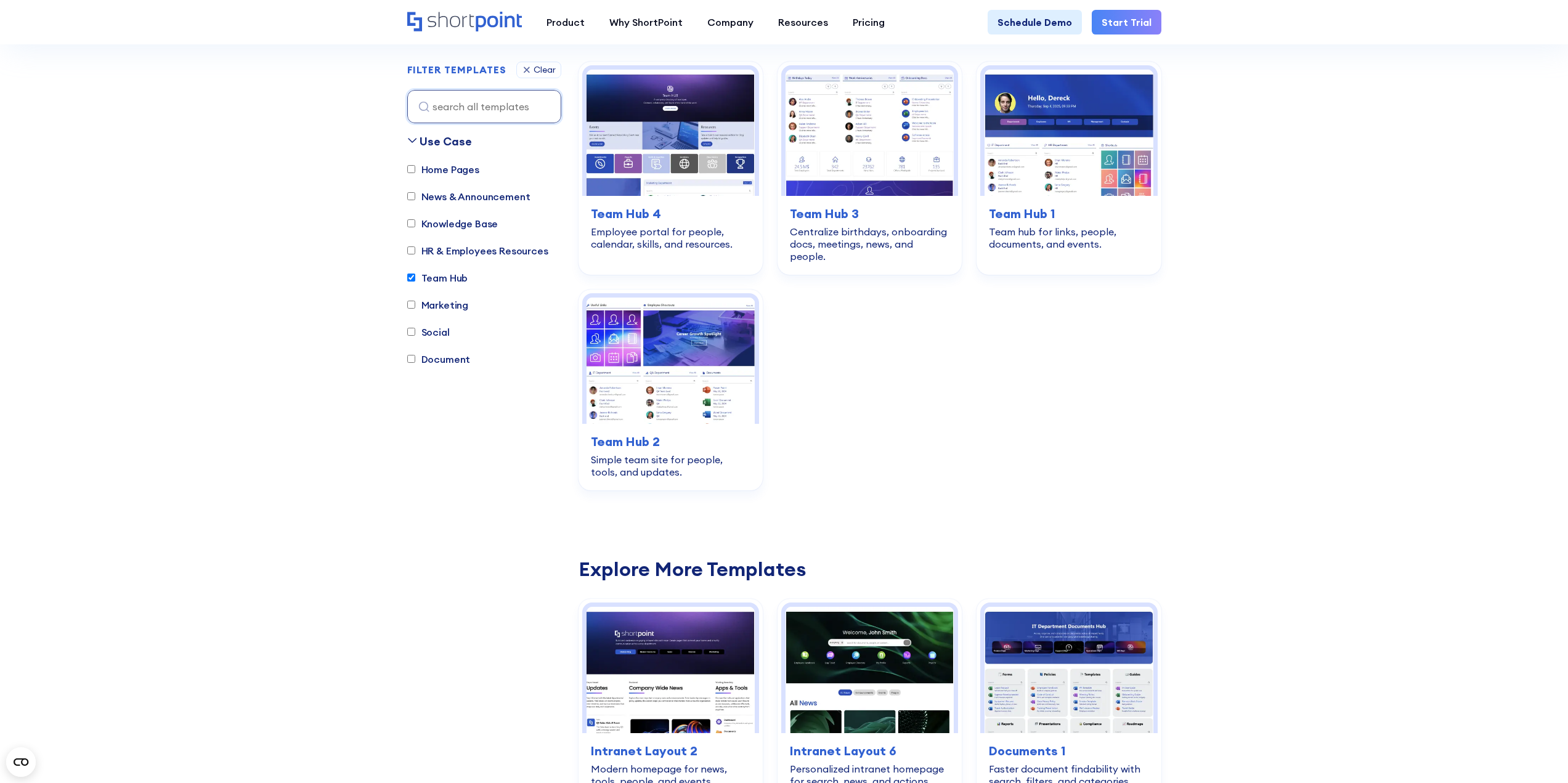
click at [452, 280] on label "Team Hub" at bounding box center [437, 278] width 61 height 15
click at [415, 280] on input "Team Hub" at bounding box center [411, 278] width 8 height 8
checkbox input "false"
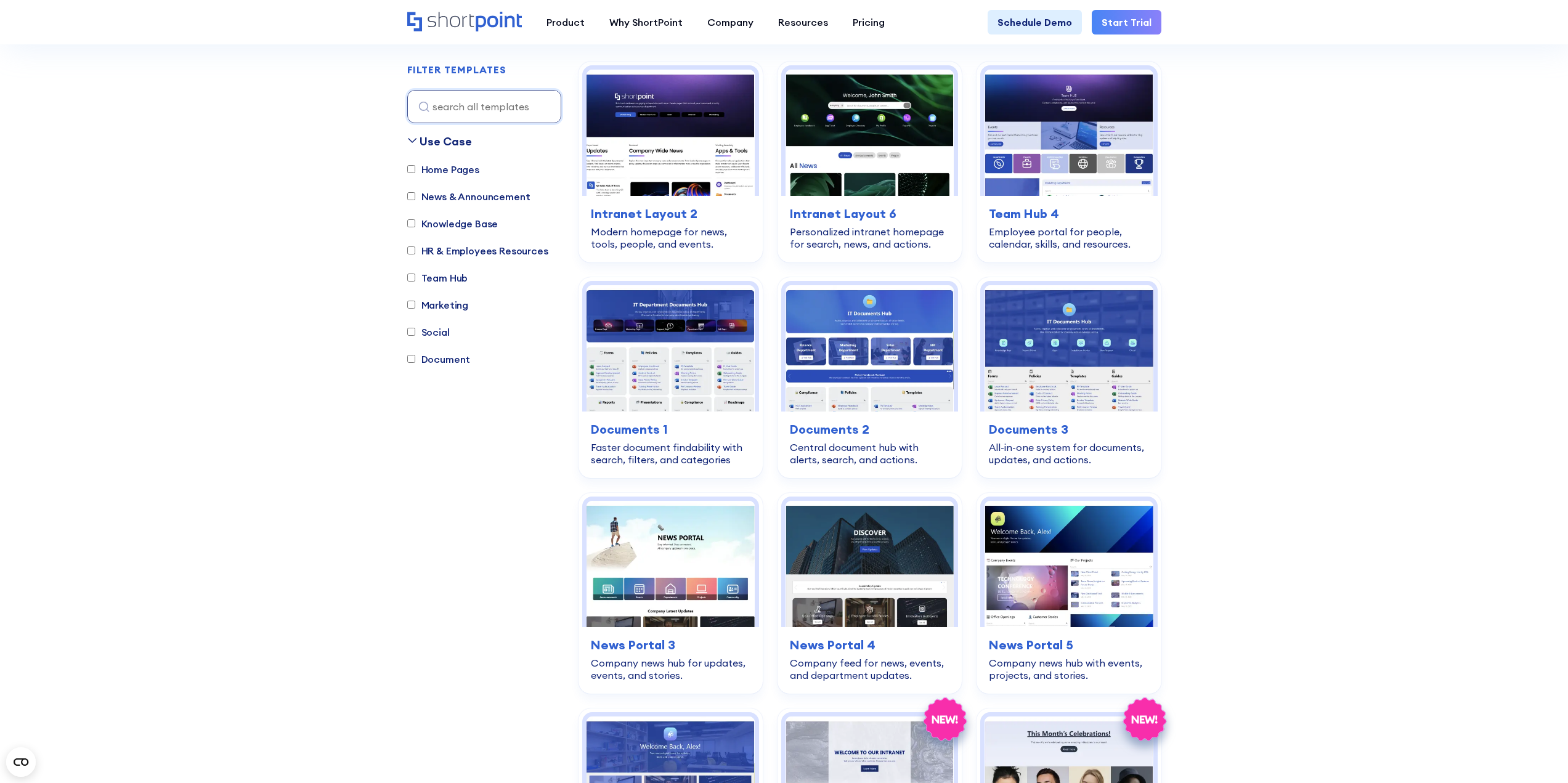
click at [456, 251] on label "HR & Employees Resources" at bounding box center [477, 251] width 141 height 15
click at [415, 251] on input "HR & Employees Resources" at bounding box center [411, 251] width 8 height 8
checkbox input "true"
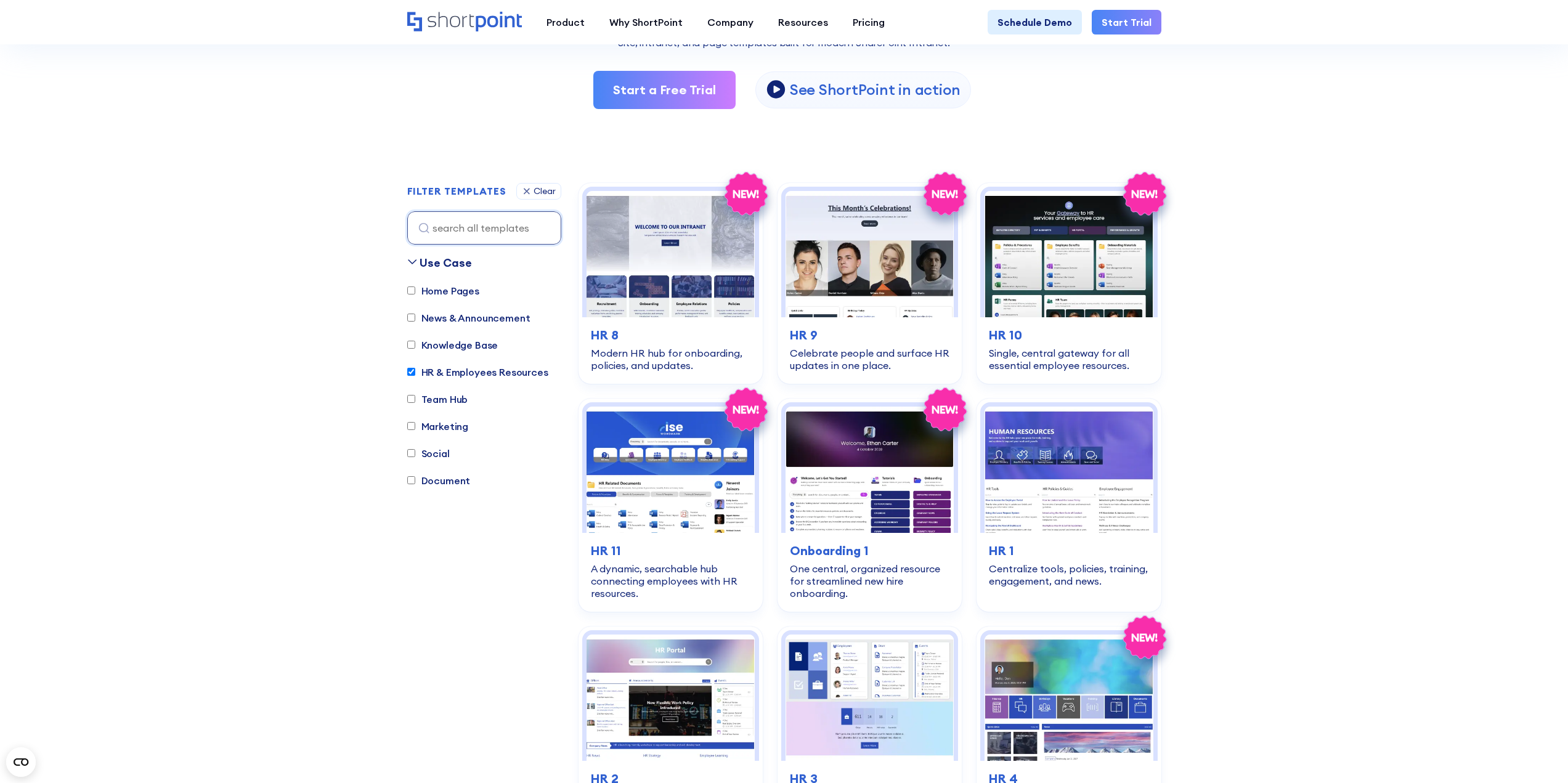
scroll to position [241, 0]
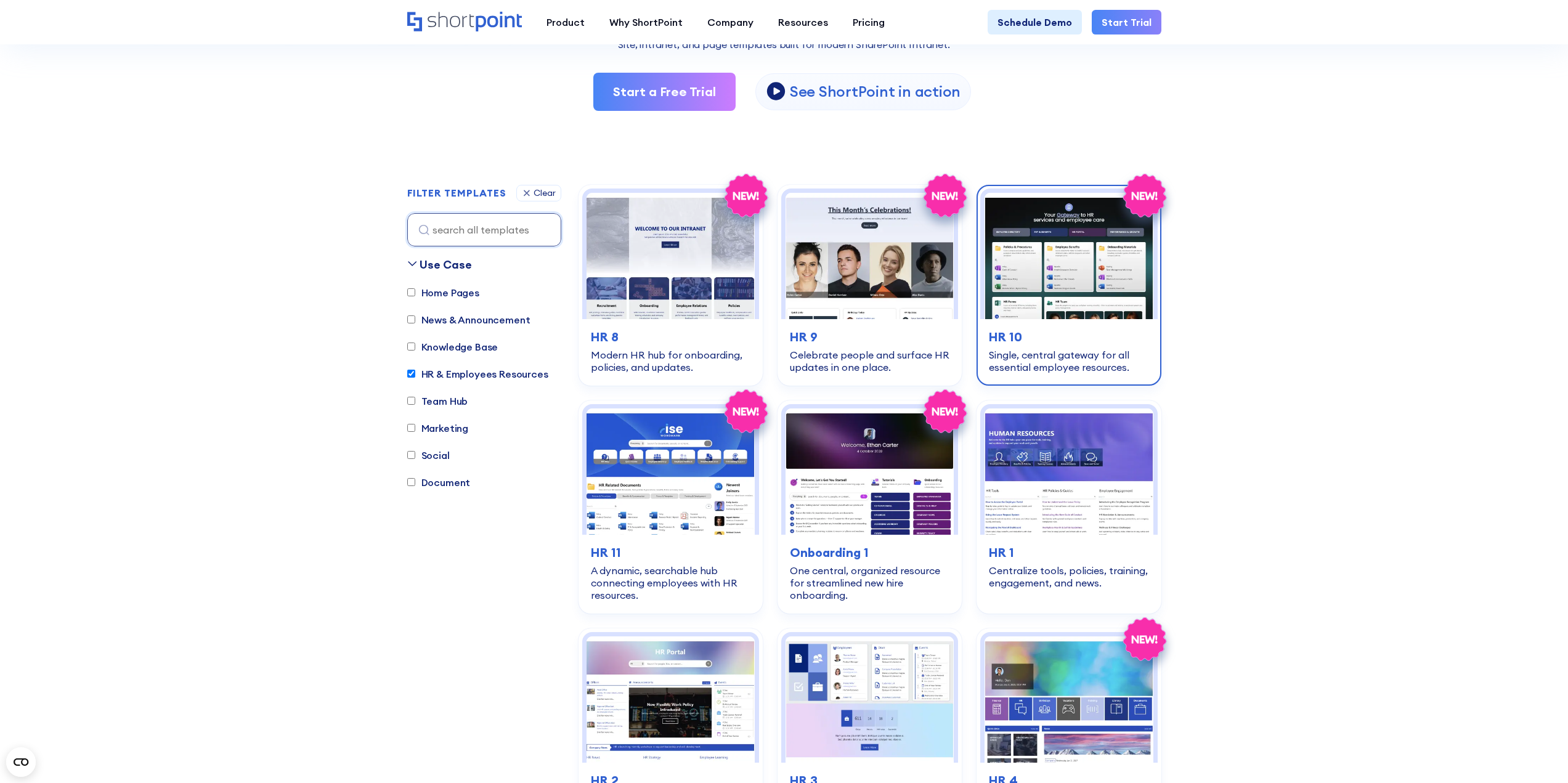
click at [1076, 267] on img at bounding box center [1068, 256] width 169 height 126
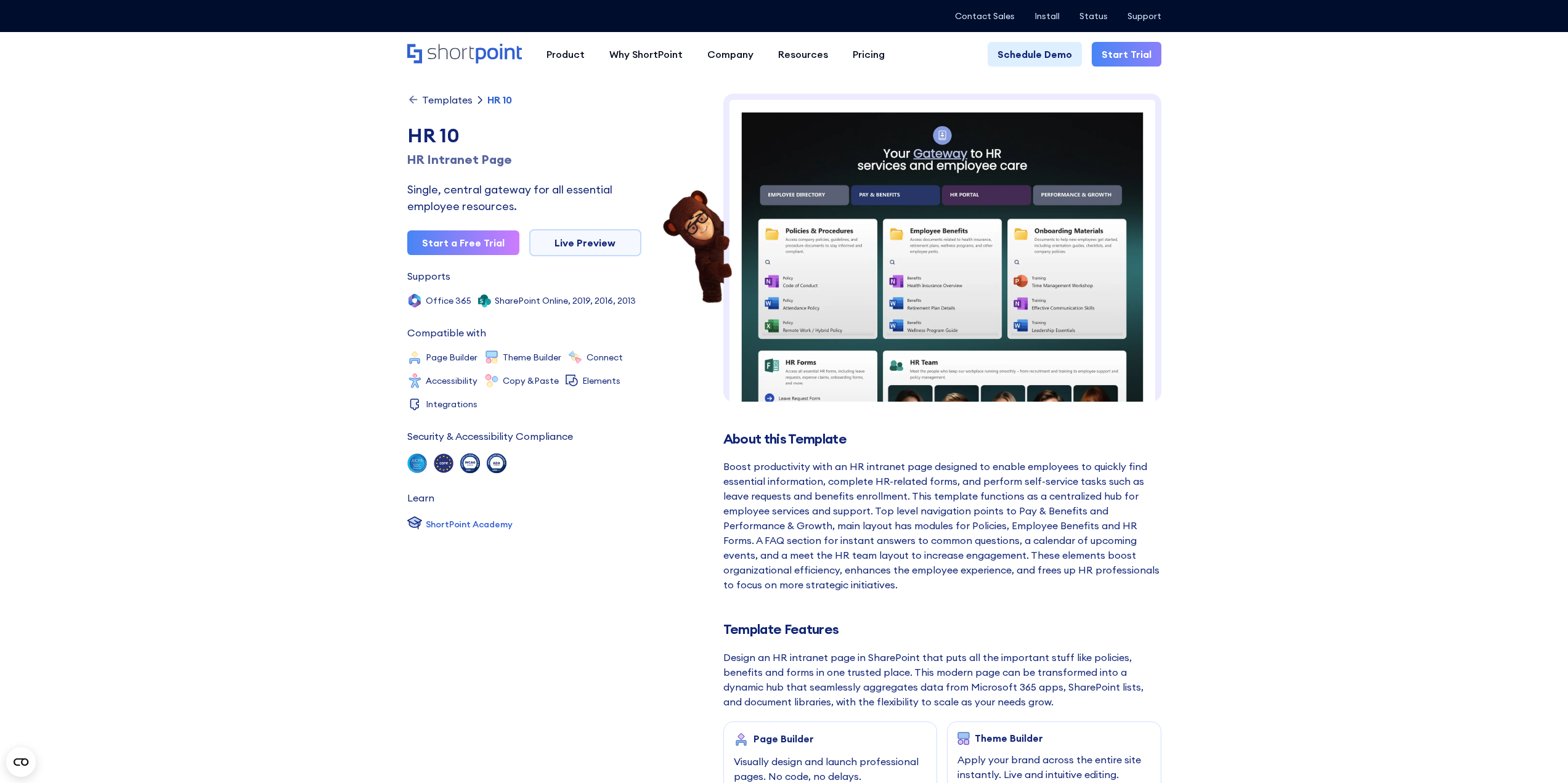
click at [851, 510] on div "Boost productivity with an HR intranet page designed to enable employees to qui…" at bounding box center [942, 526] width 438 height 133
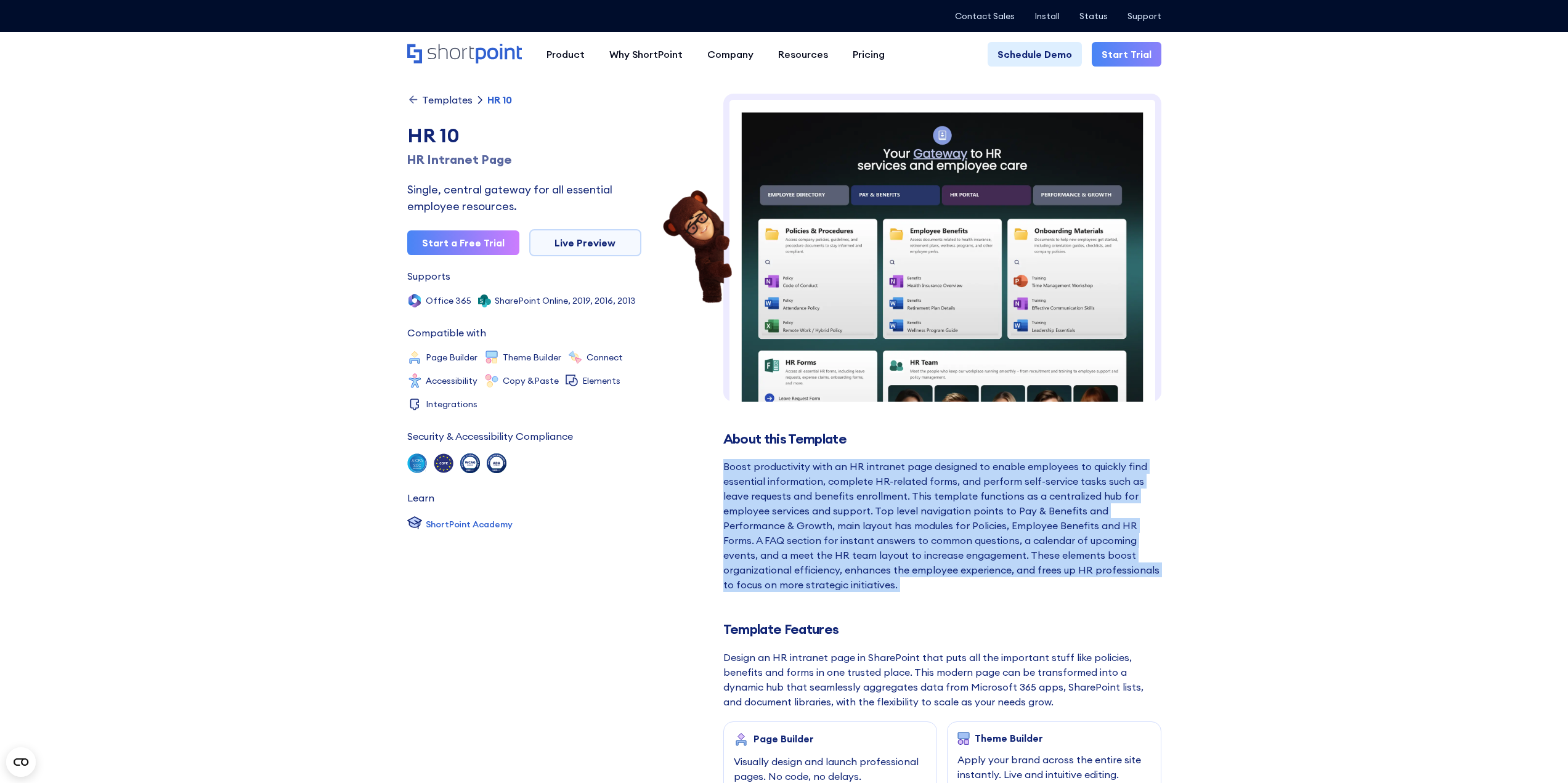
click at [851, 510] on div "Boost productivity with an HR intranet page designed to enable employees to qui…" at bounding box center [942, 526] width 438 height 133
click at [1000, 517] on div "Boost productivity with an HR intranet page designed to enable employees to qui…" at bounding box center [942, 526] width 438 height 133
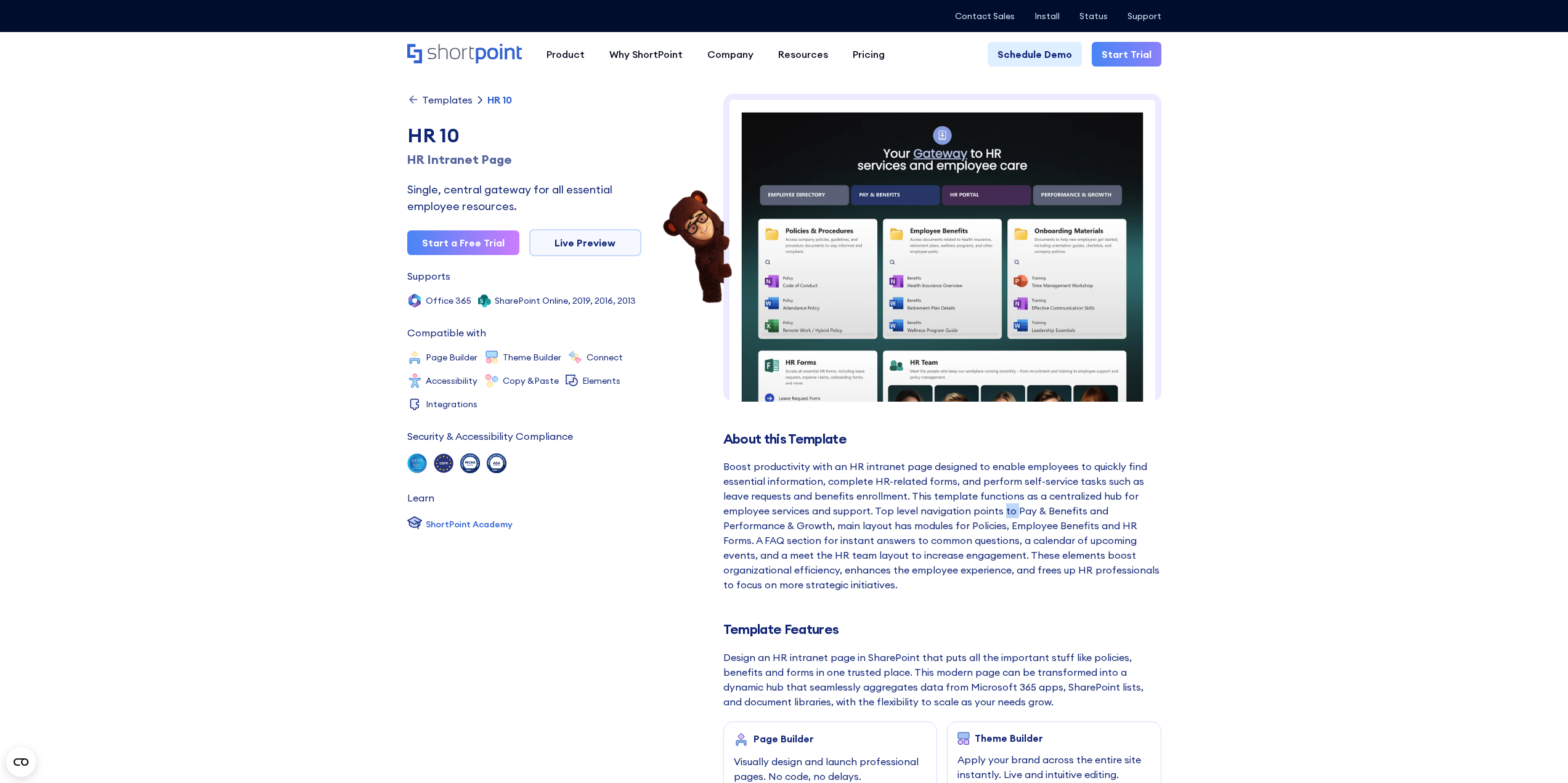
click at [1000, 517] on div "Boost productivity with an HR intranet page designed to enable employees to qui…" at bounding box center [942, 526] width 438 height 133
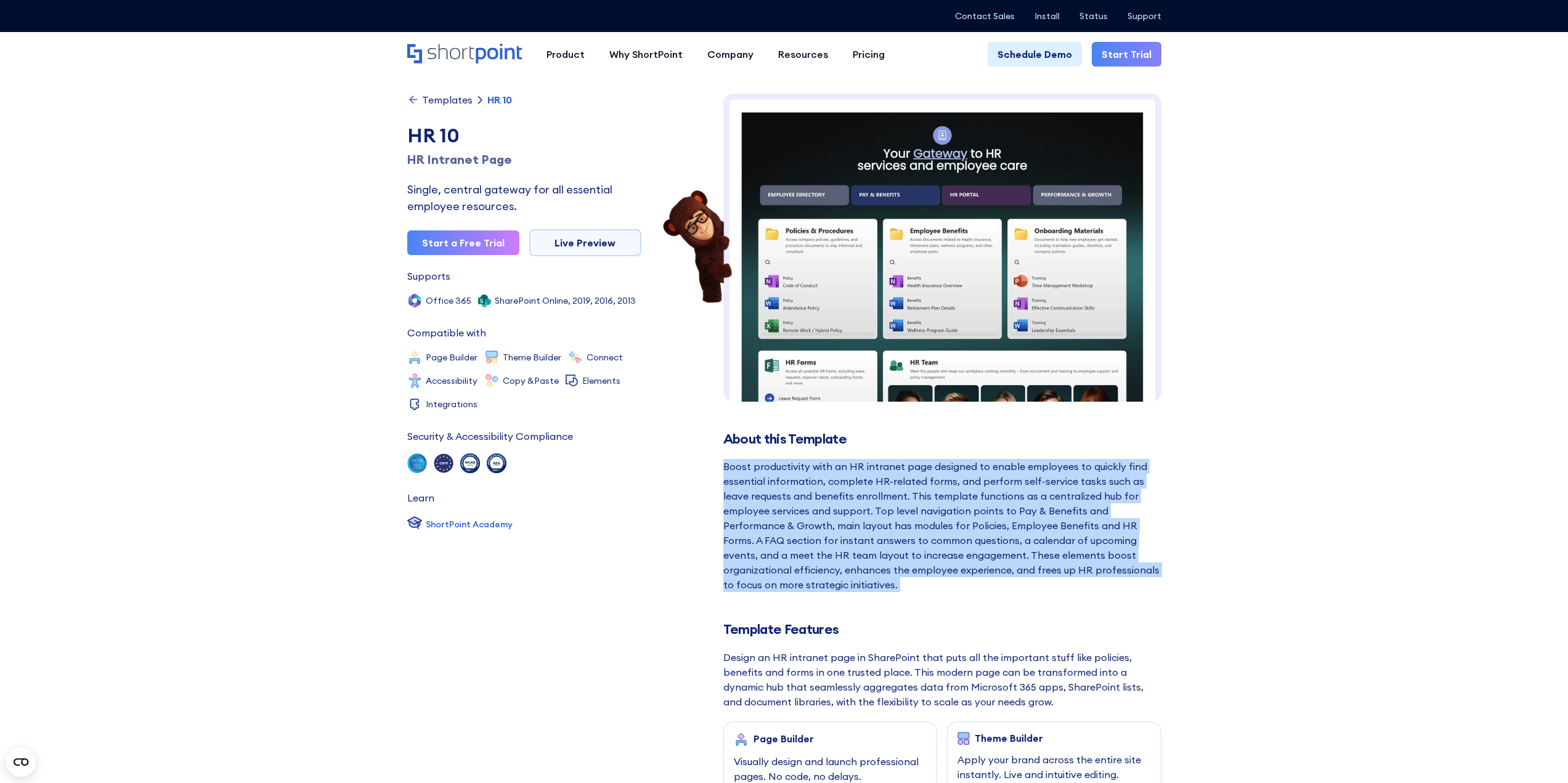
click at [1000, 517] on div "Boost productivity with an HR intranet page designed to enable employees to qui…" at bounding box center [942, 526] width 438 height 133
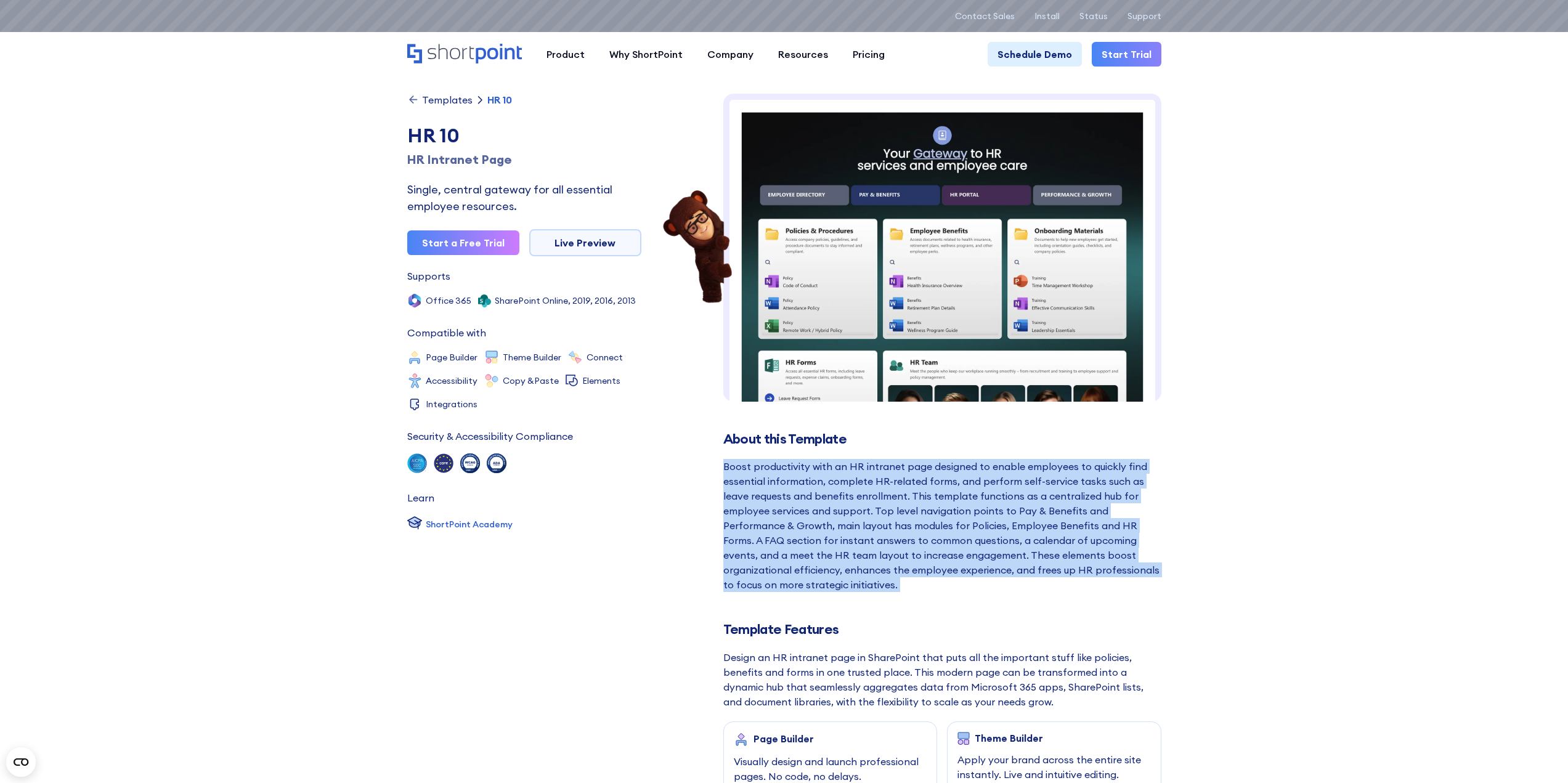
click at [864, 543] on div "Boost productivity with an HR intranet page designed to enable employees to qui…" at bounding box center [942, 526] width 438 height 133
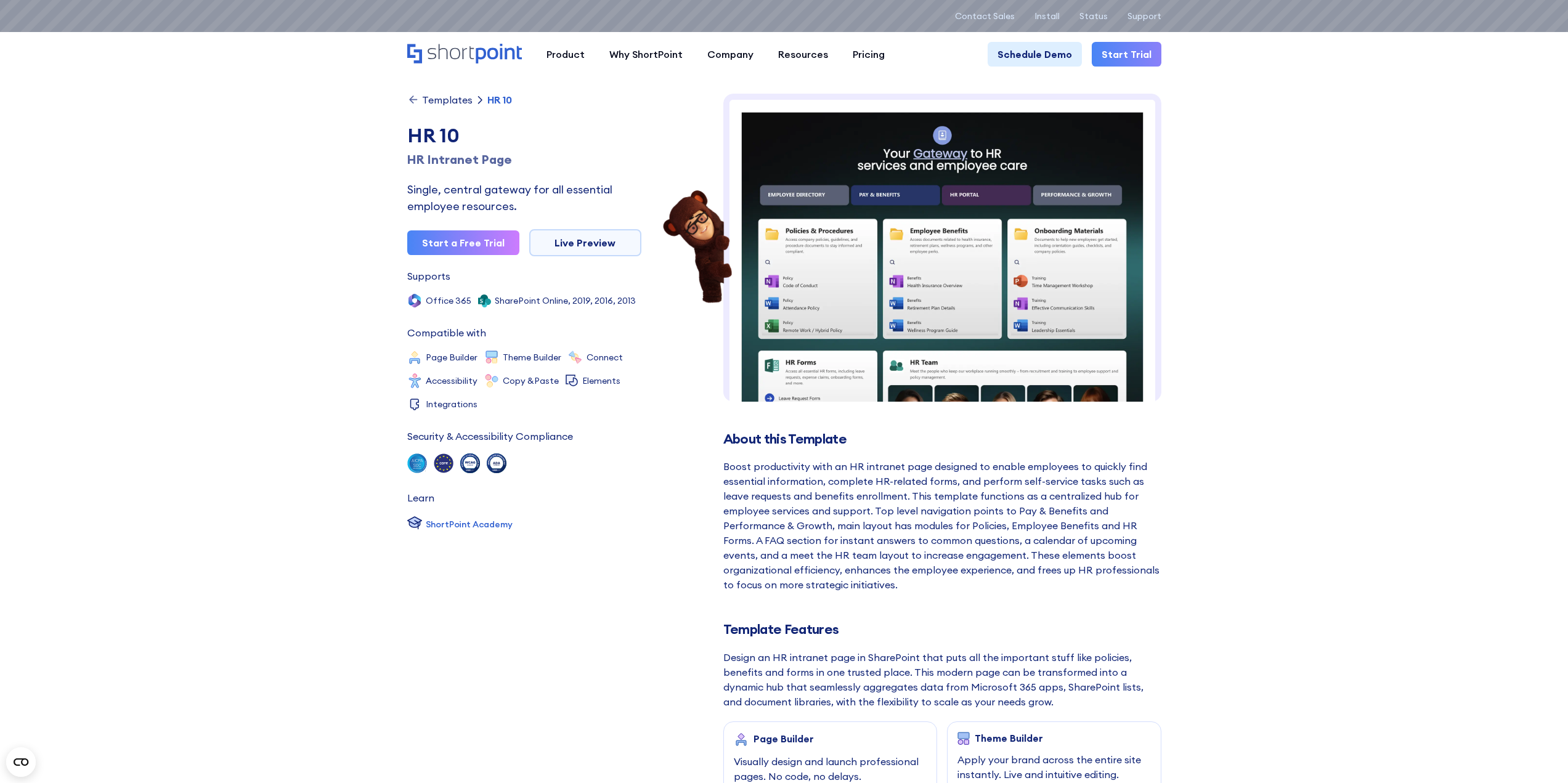
click at [961, 287] on img at bounding box center [942, 374] width 438 height 561
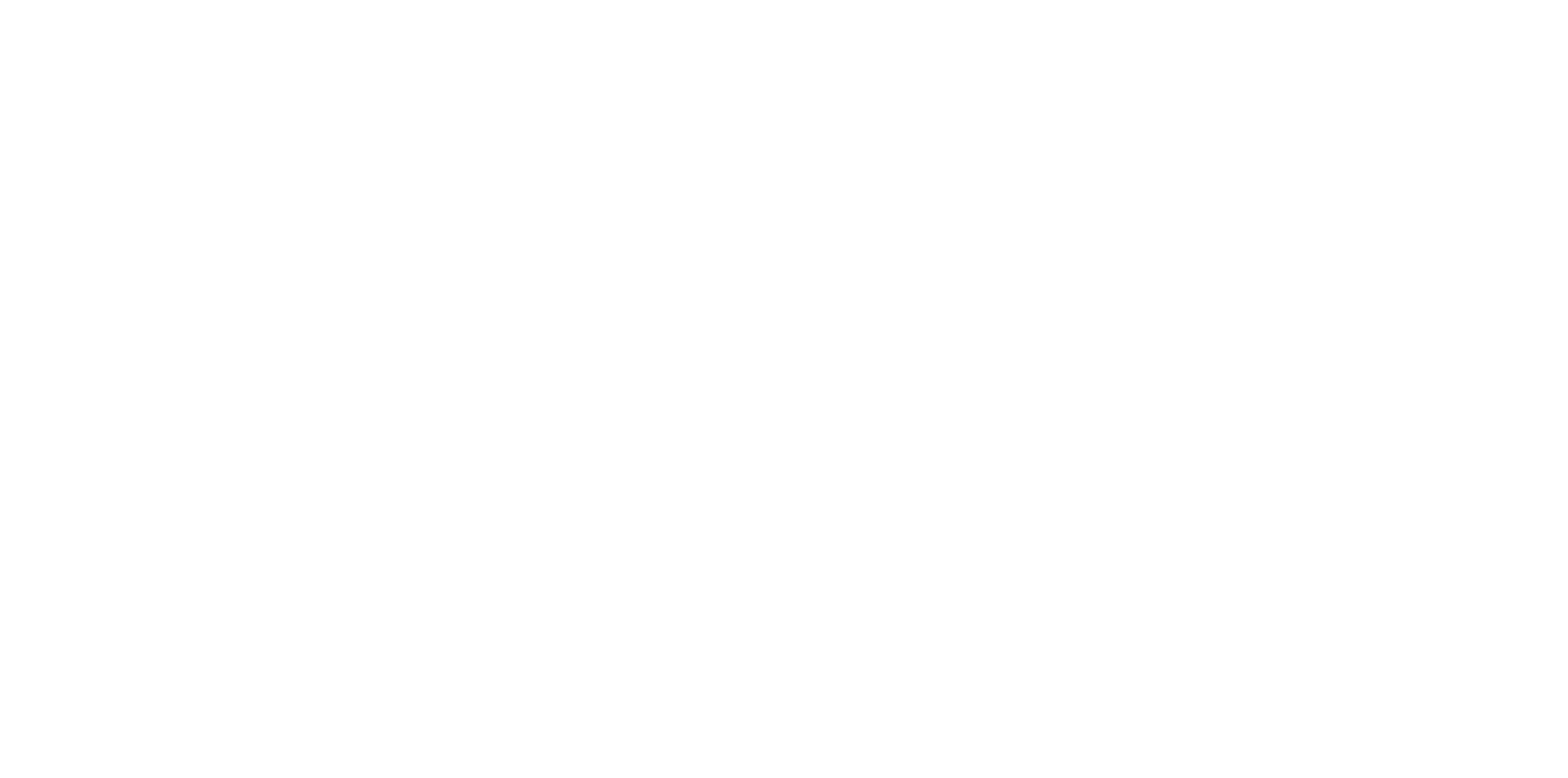
click at [191, 217] on html "× Try our design platform's amazing features by visiting this link on a larger …" at bounding box center [784, 389] width 1568 height 778
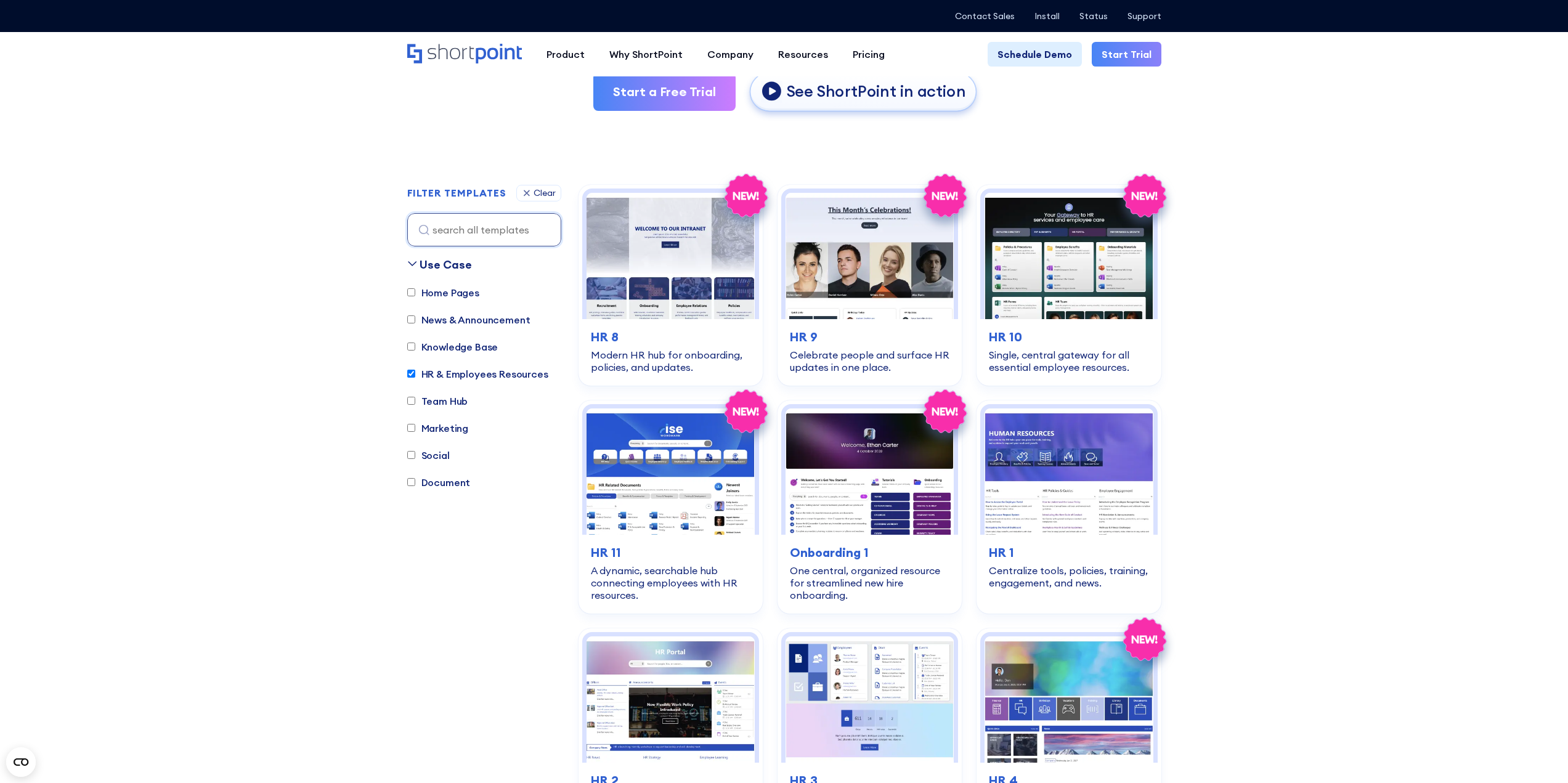
click at [883, 85] on p "See ShortPoint in action" at bounding box center [875, 92] width 179 height 20
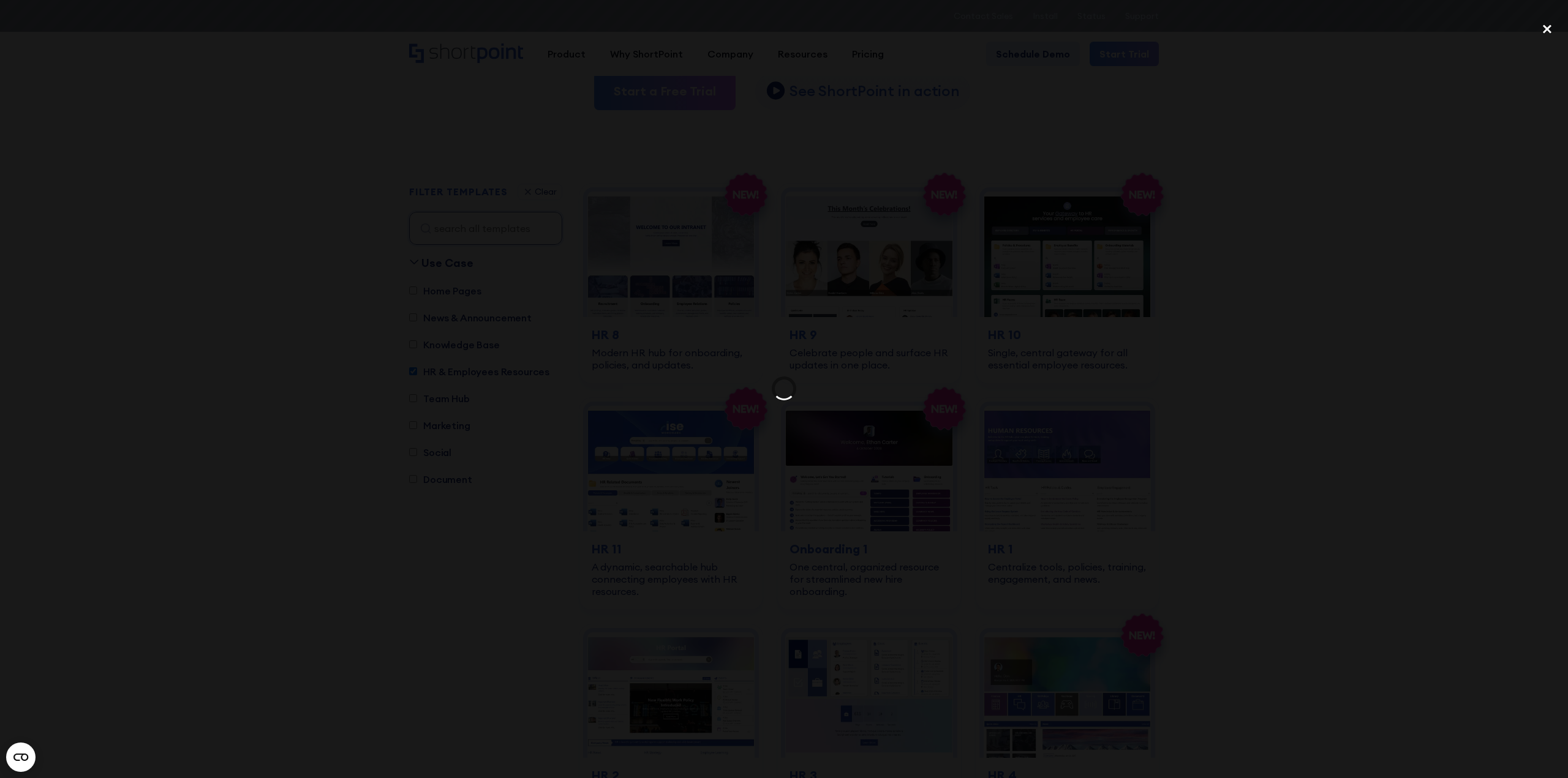
click at [1545, 22] on div "close lightbox" at bounding box center [1547, 28] width 42 height 27
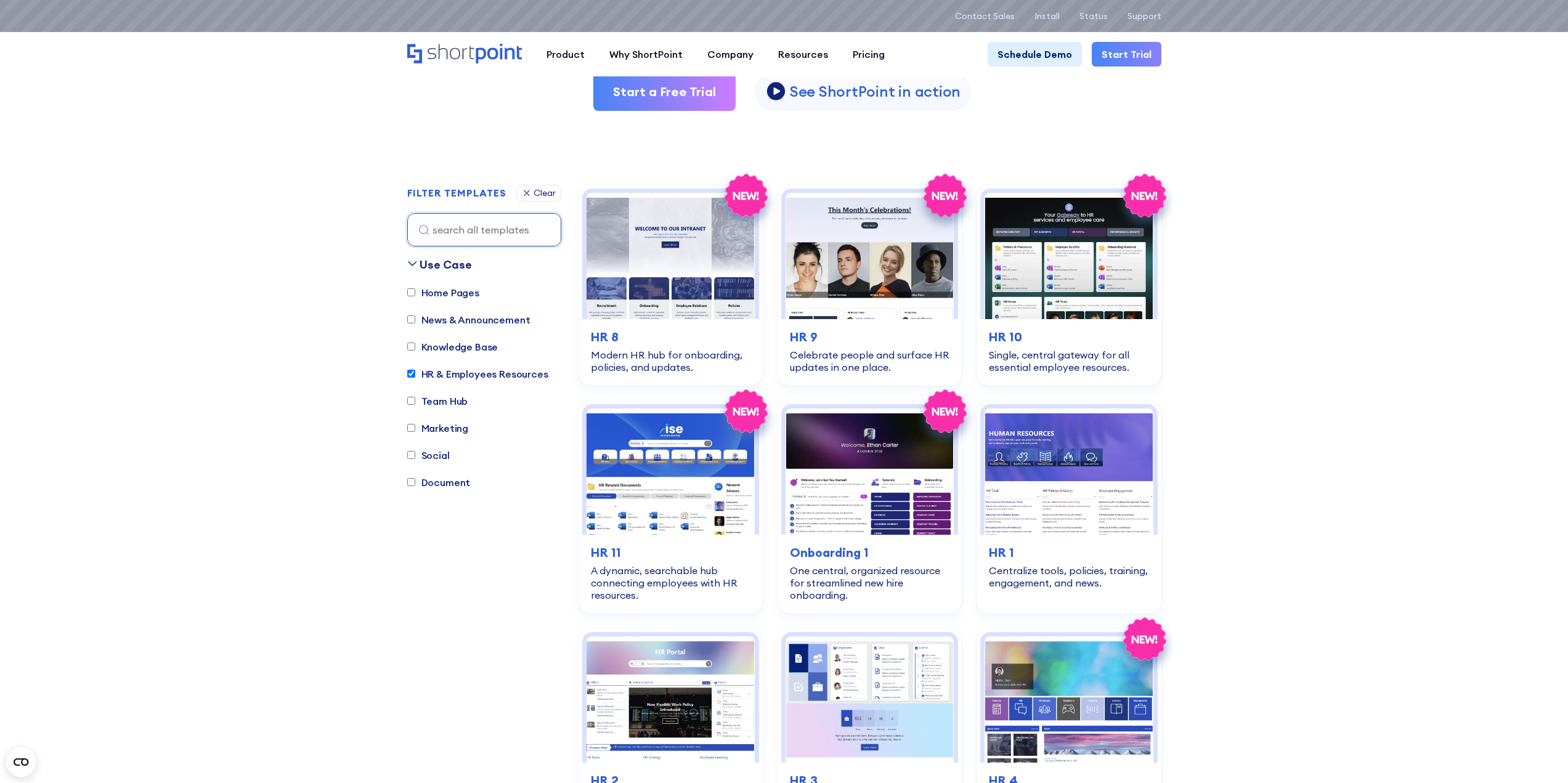
click at [465, 292] on label "Home Pages" at bounding box center [443, 293] width 72 height 15
click at [415, 292] on input "Home Pages" at bounding box center [411, 292] width 8 height 8
checkbox input "true"
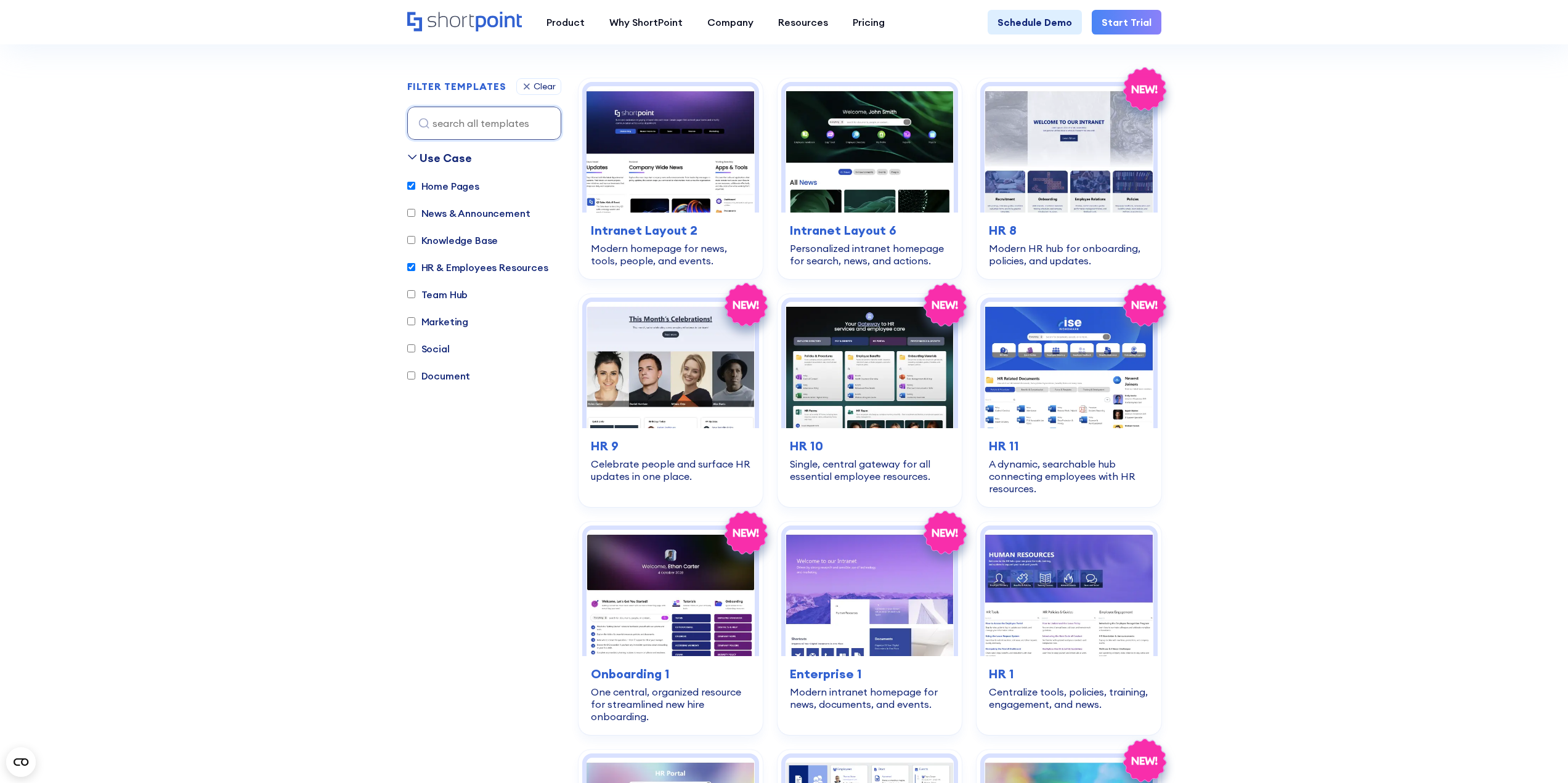
scroll to position [364, 0]
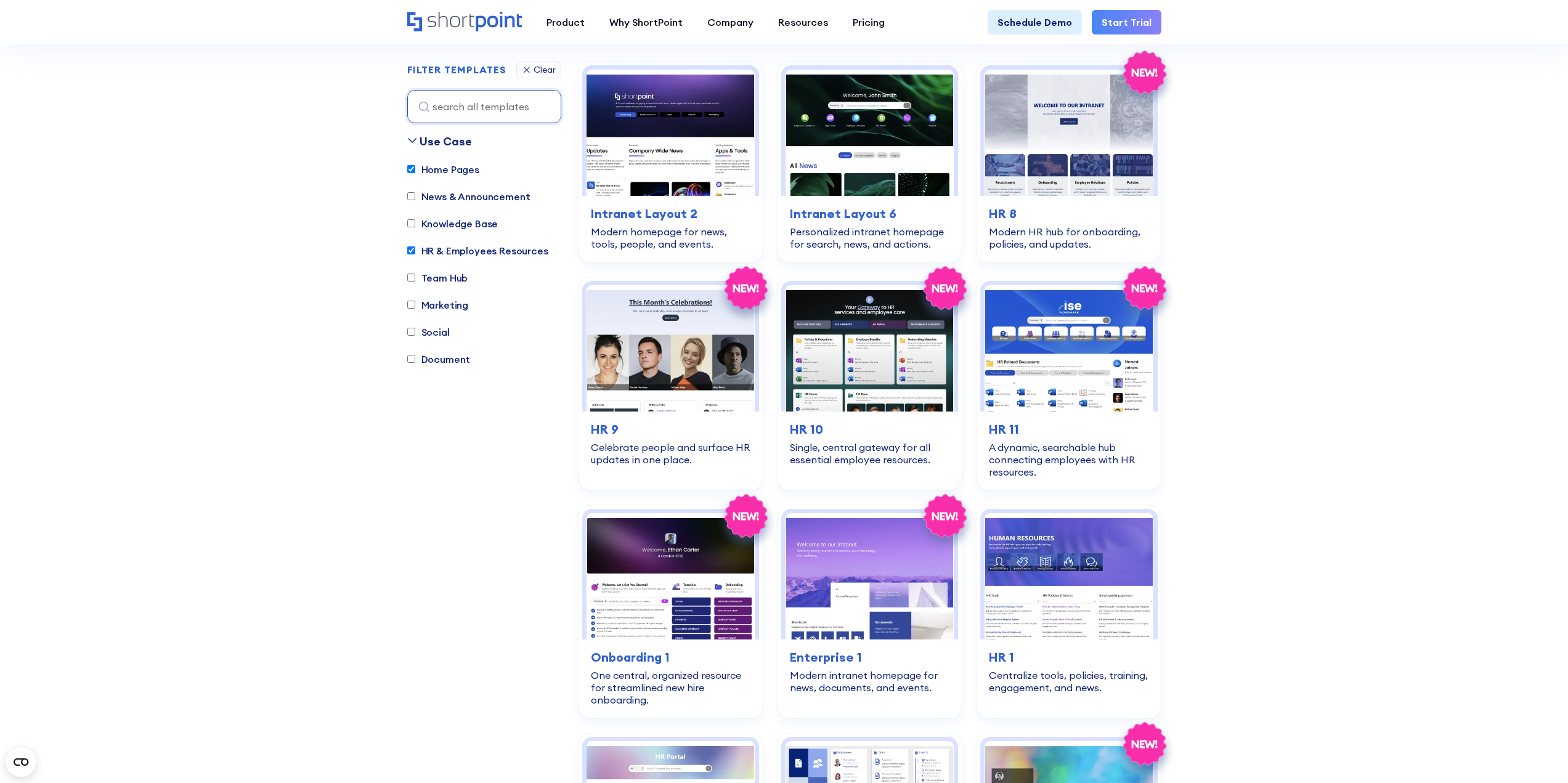
click at [443, 255] on label "HR & Employees Resources" at bounding box center [477, 251] width 141 height 15
click at [415, 255] on input "HR & Employees Resources" at bounding box center [411, 251] width 8 height 8
checkbox input "false"
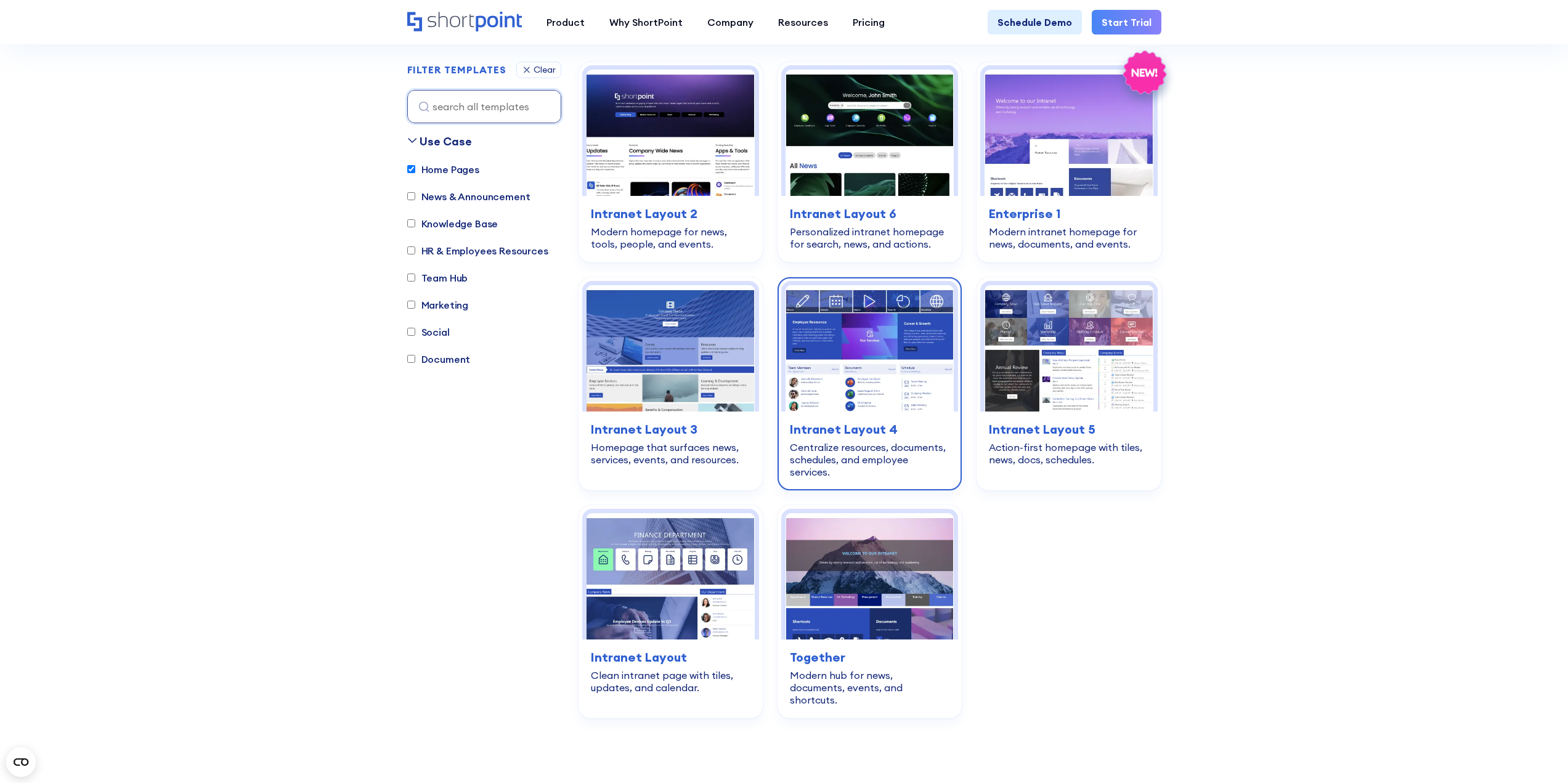
click at [868, 379] on img at bounding box center [870, 349] width 169 height 126
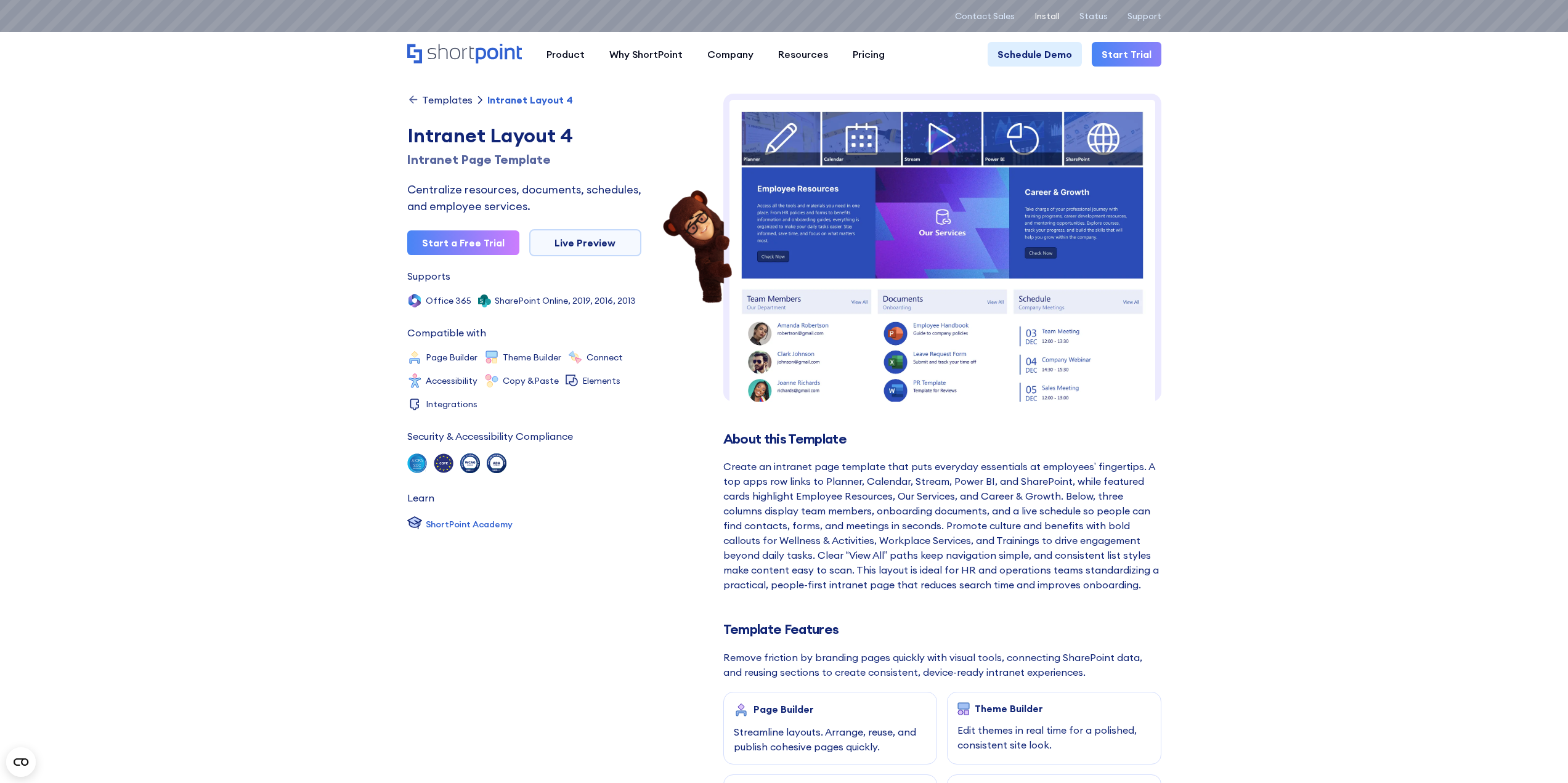
click at [1052, 17] on p "Install" at bounding box center [1047, 16] width 25 height 10
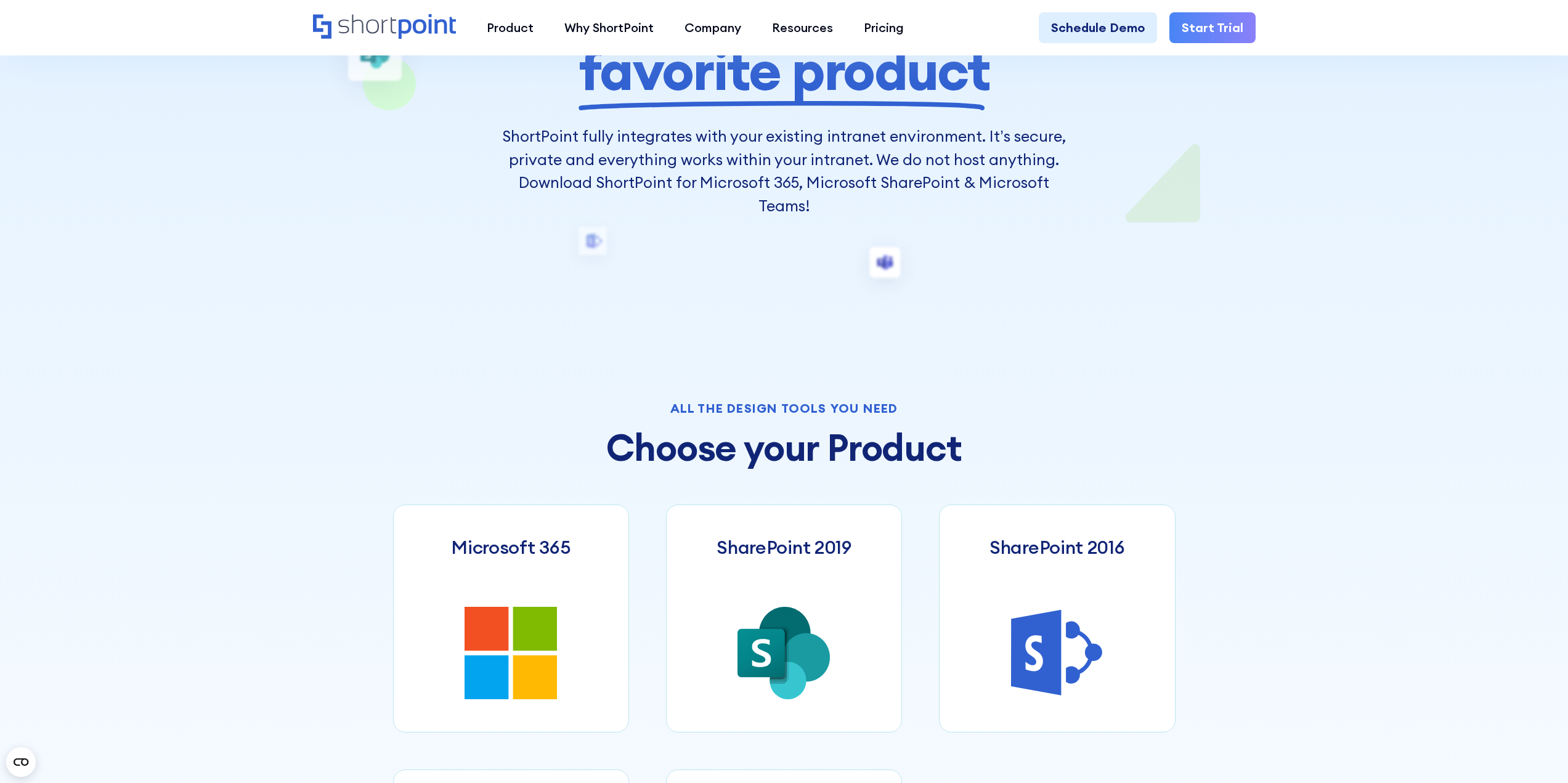
scroll to position [493, 0]
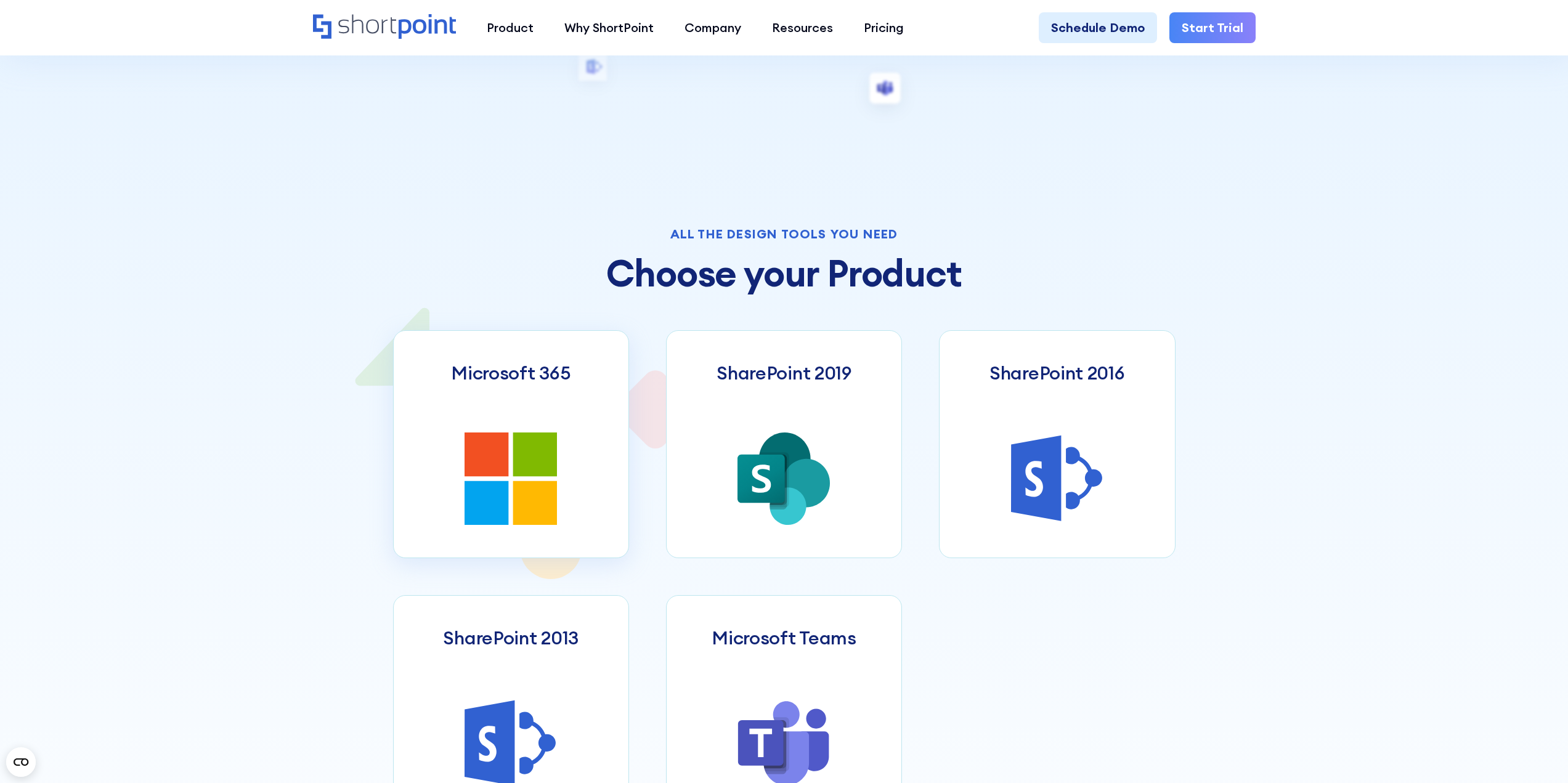
click at [501, 430] on link "Microsoft 365" at bounding box center [511, 444] width 236 height 228
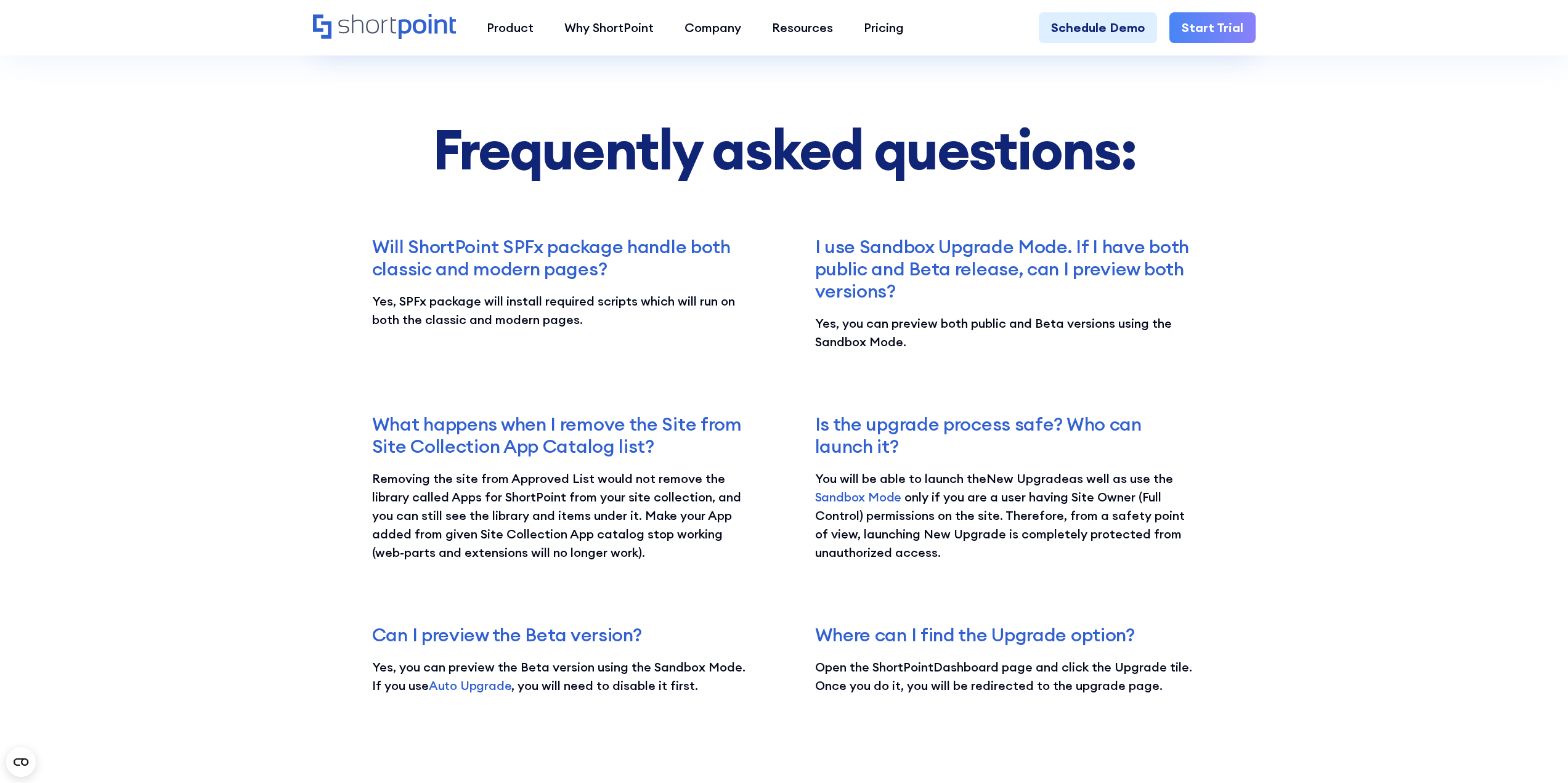
scroll to position [2773, 0]
click at [1217, 30] on link "Start Trial" at bounding box center [1212, 28] width 86 height 31
